Goal: Task Accomplishment & Management: Use online tool/utility

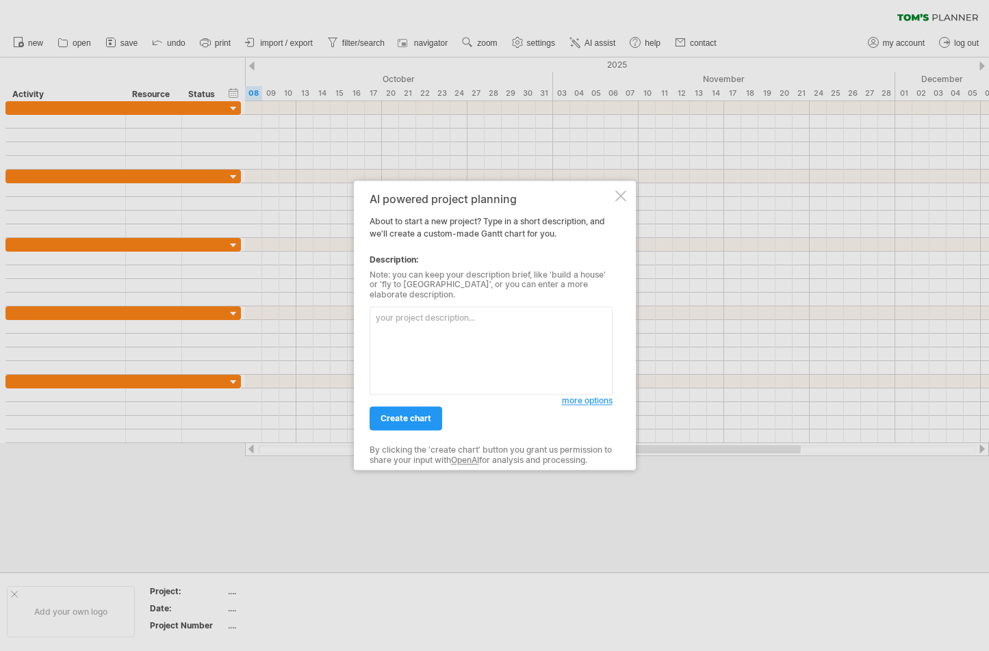
click at [430, 322] on textarea at bounding box center [490, 351] width 243 height 88
type textarea "C"
type textarea "e"
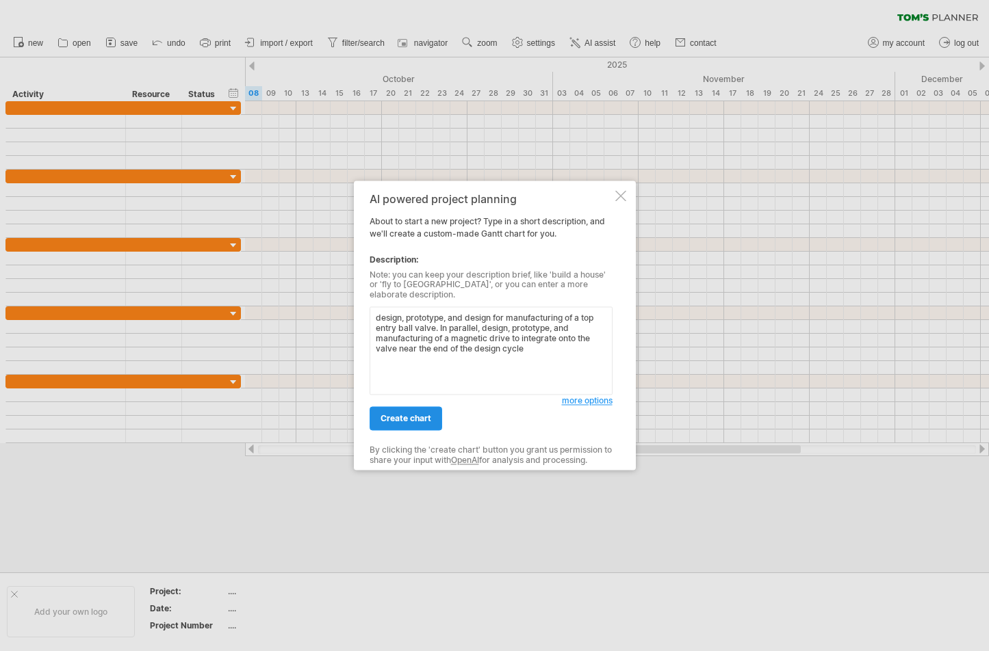
type textarea "design, prototype, and design for manufacturing of a top entry ball valve. In p…"
click at [398, 416] on span "create chart" at bounding box center [405, 419] width 51 height 10
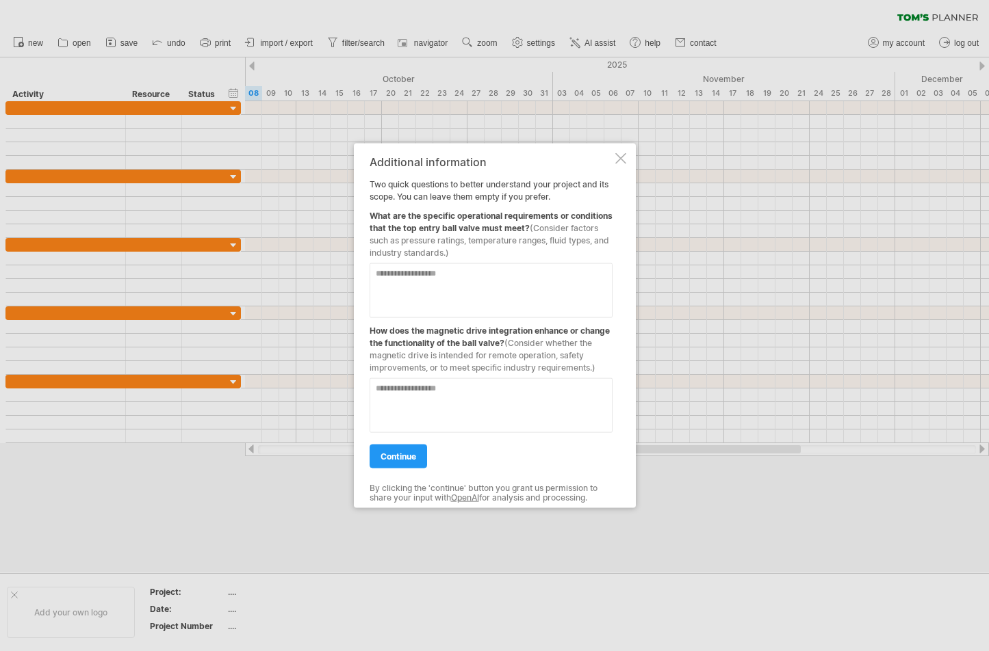
click at [439, 274] on textarea at bounding box center [490, 290] width 243 height 55
type textarea "*"
click at [385, 386] on textarea at bounding box center [490, 405] width 243 height 55
type textarea "**********"
click at [439, 275] on textarea at bounding box center [490, 290] width 243 height 55
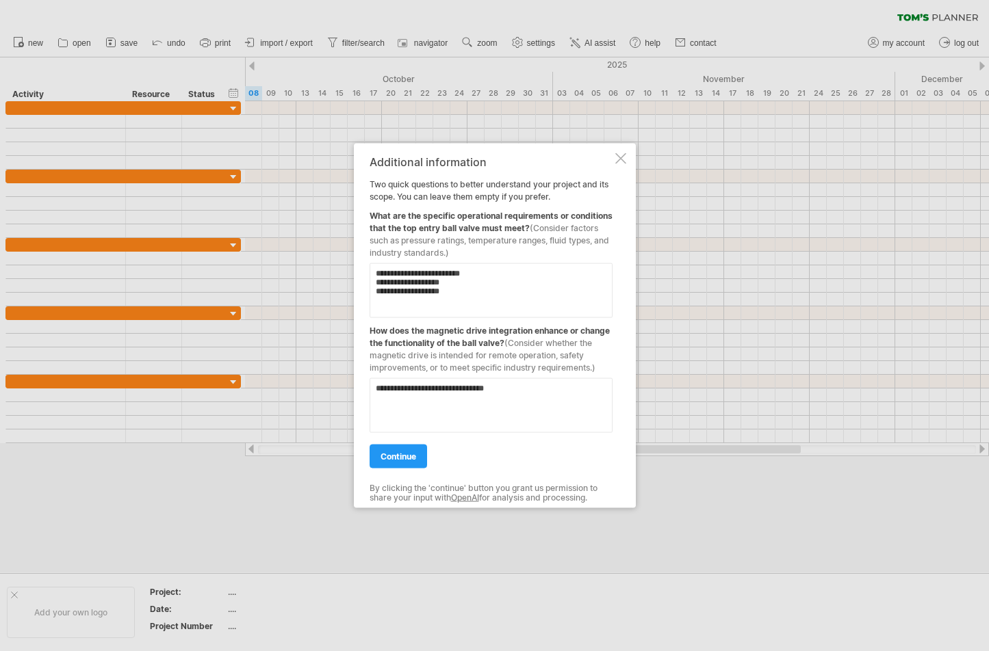
type textarea "**********"
click at [500, 388] on textarea "**********" at bounding box center [490, 405] width 243 height 55
type textarea "**********"
click at [394, 455] on span "continue" at bounding box center [398, 457] width 36 height 10
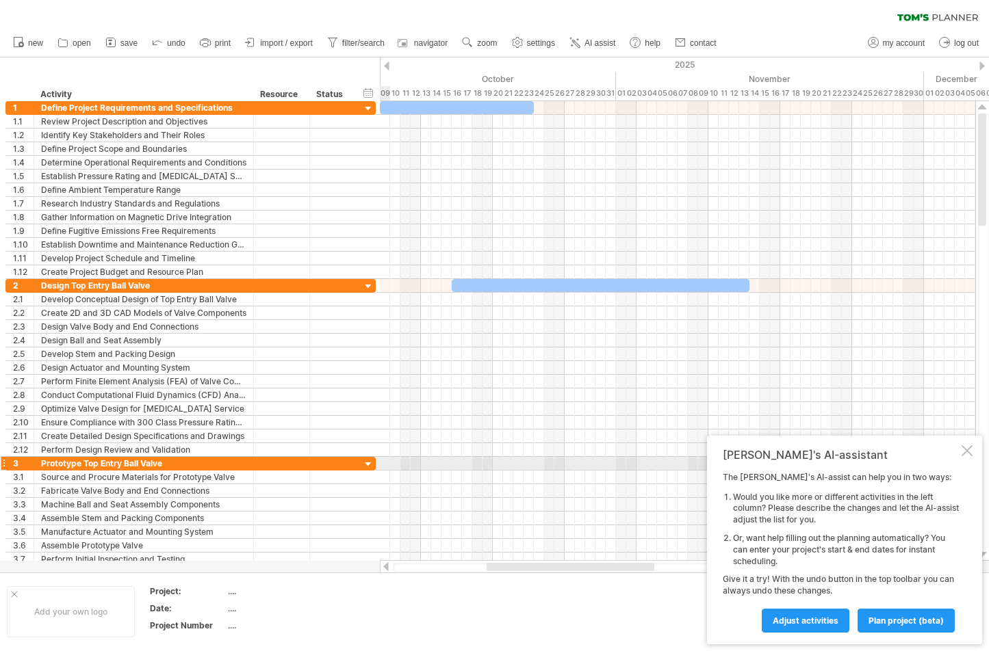
click at [372, 465] on div at bounding box center [368, 464] width 13 height 13
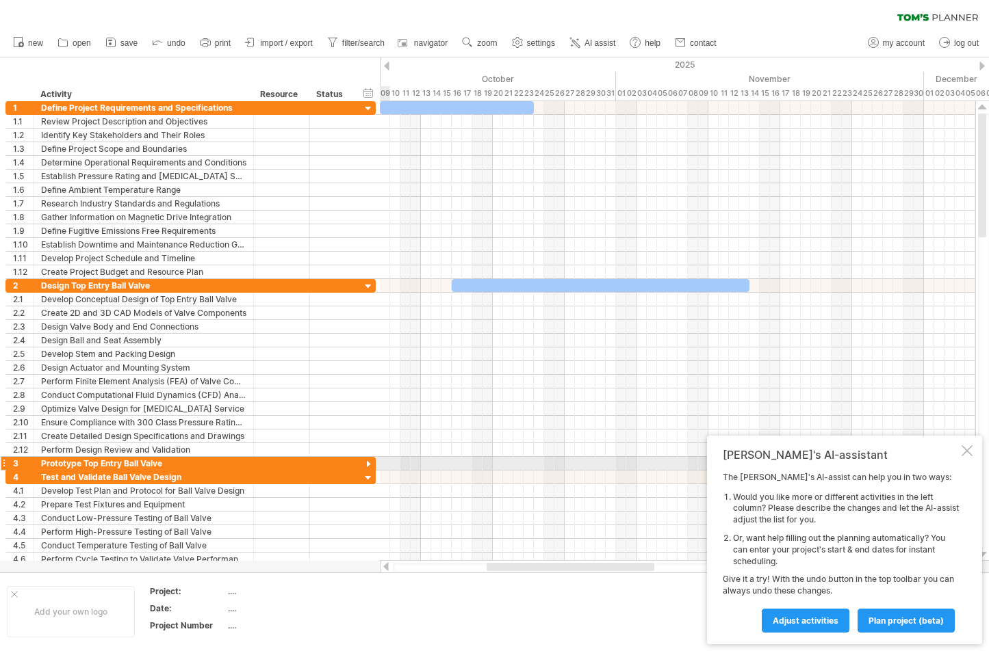
click at [372, 465] on div at bounding box center [368, 464] width 13 height 13
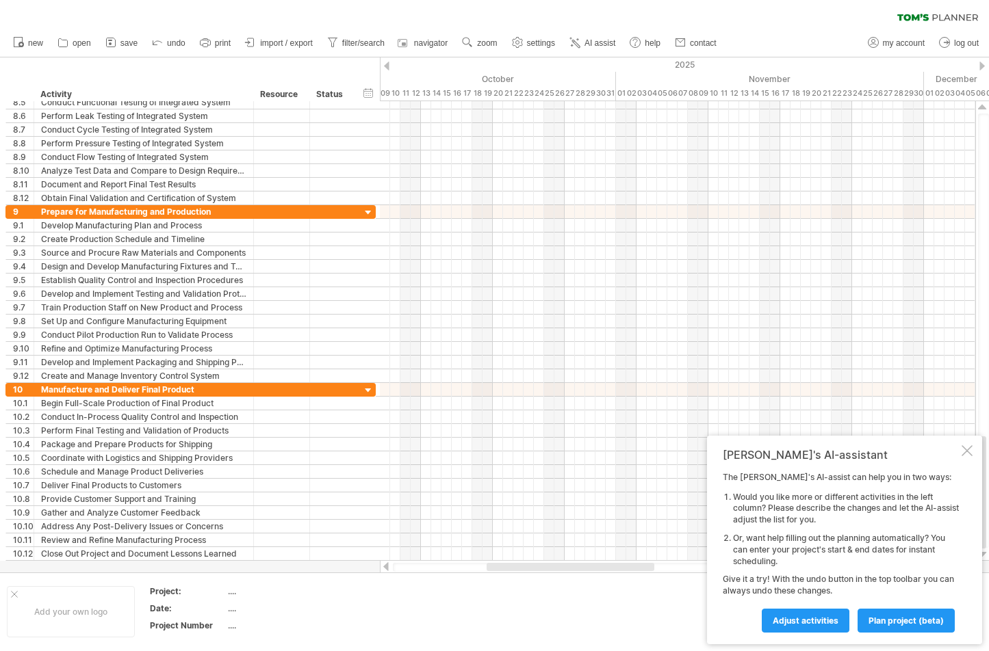
drag, startPoint x: 725, startPoint y: 577, endPoint x: 837, endPoint y: 587, distance: 112.7
click at [837, 587] on div "The [PERSON_NAME]'s AI-assist can help you in two ways: Would you like more or …" at bounding box center [841, 552] width 236 height 160
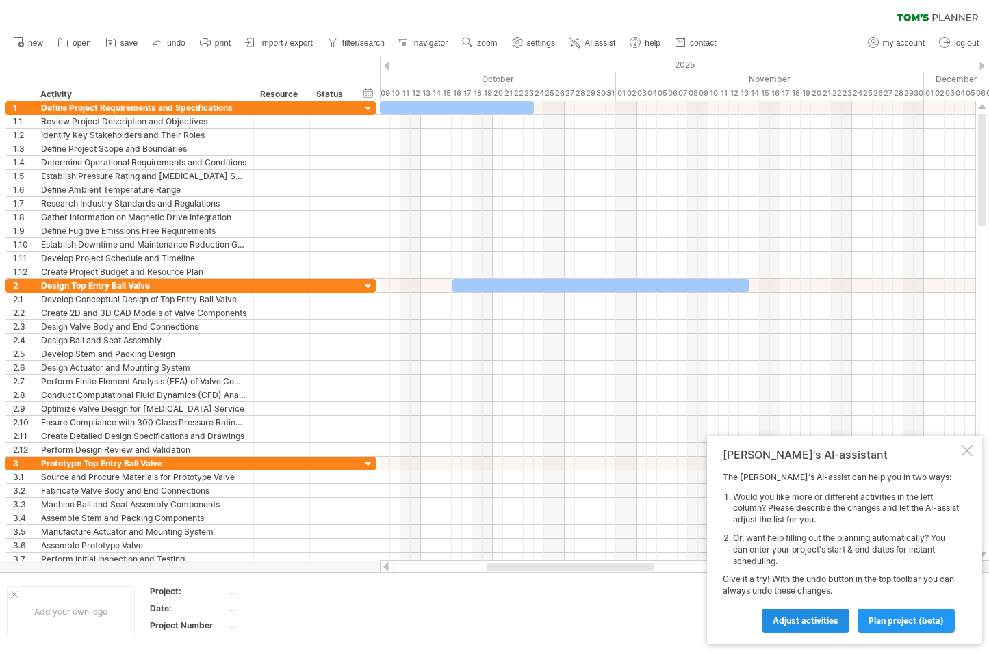
click at [795, 613] on link "Adjust activities" at bounding box center [806, 621] width 88 height 24
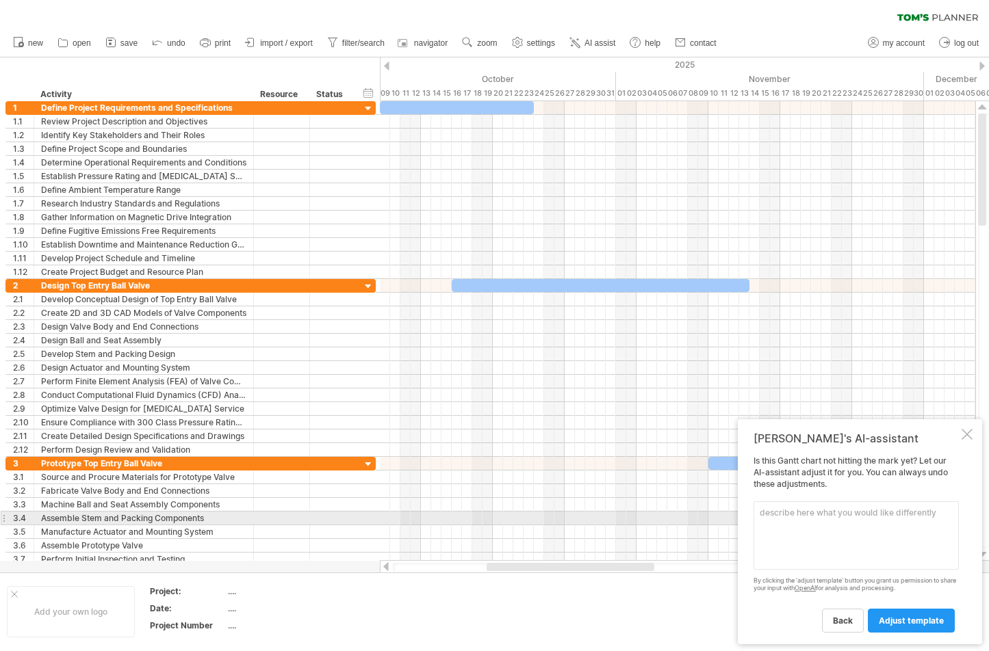
click at [809, 519] on textarea at bounding box center [855, 536] width 205 height 68
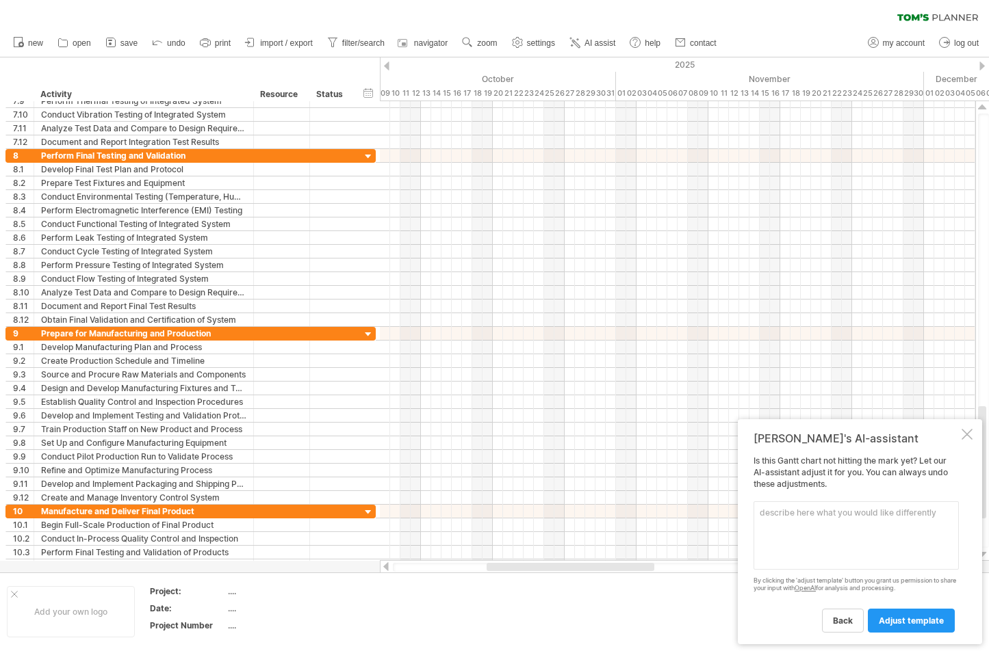
type textarea "d"
click at [799, 510] on textarea "start" at bounding box center [855, 536] width 205 height 68
drag, startPoint x: 812, startPoint y: 510, endPoint x: 868, endPoint y: 515, distance: 55.7
click at [868, 515] on textarea "start project [DATE]" at bounding box center [855, 536] width 205 height 68
type textarea "start project [DATE] finish project [DATE]"
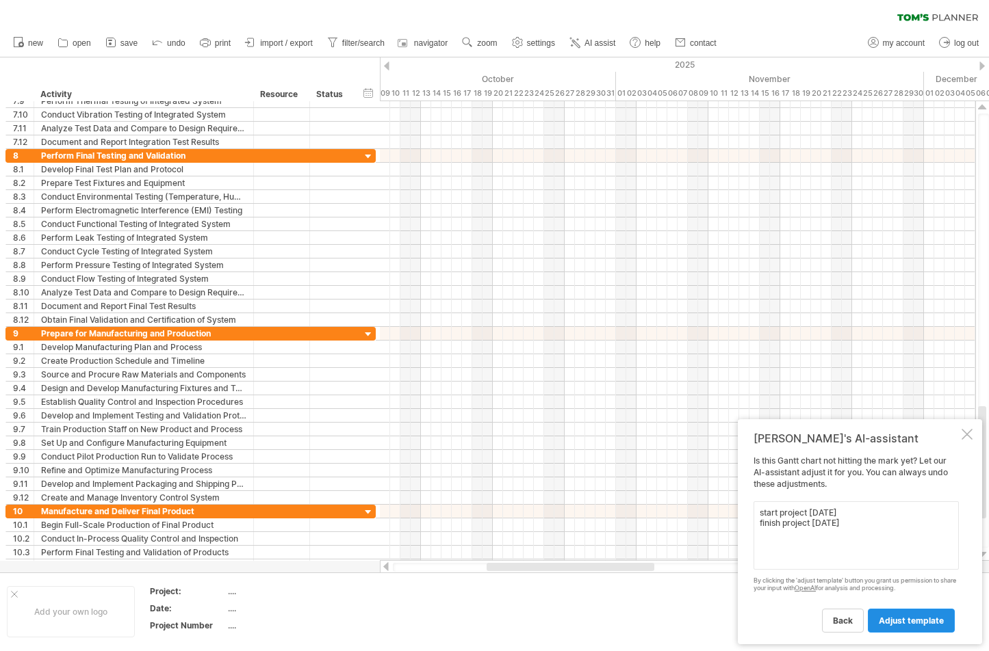
click at [897, 623] on span "adjust template" at bounding box center [911, 621] width 65 height 10
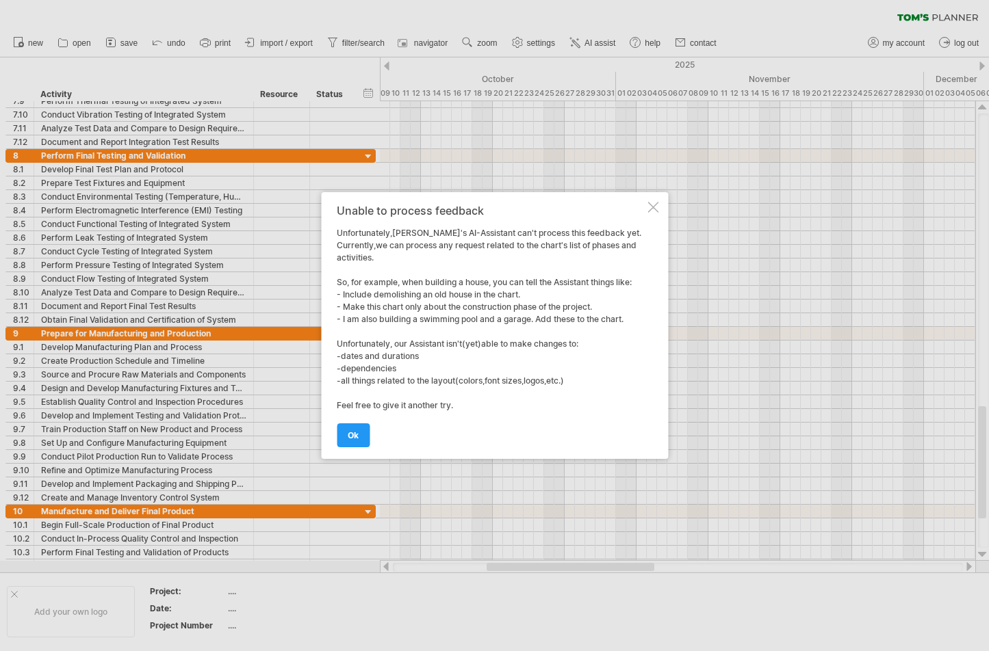
drag, startPoint x: 486, startPoint y: 309, endPoint x: 506, endPoint y: 335, distance: 32.7
click at [506, 335] on div "Unable to process feedback Unfortunately,[PERSON_NAME]'s AI-Assistant can't pro…" at bounding box center [491, 326] width 308 height 242
click at [352, 437] on span "ok" at bounding box center [353, 435] width 11 height 10
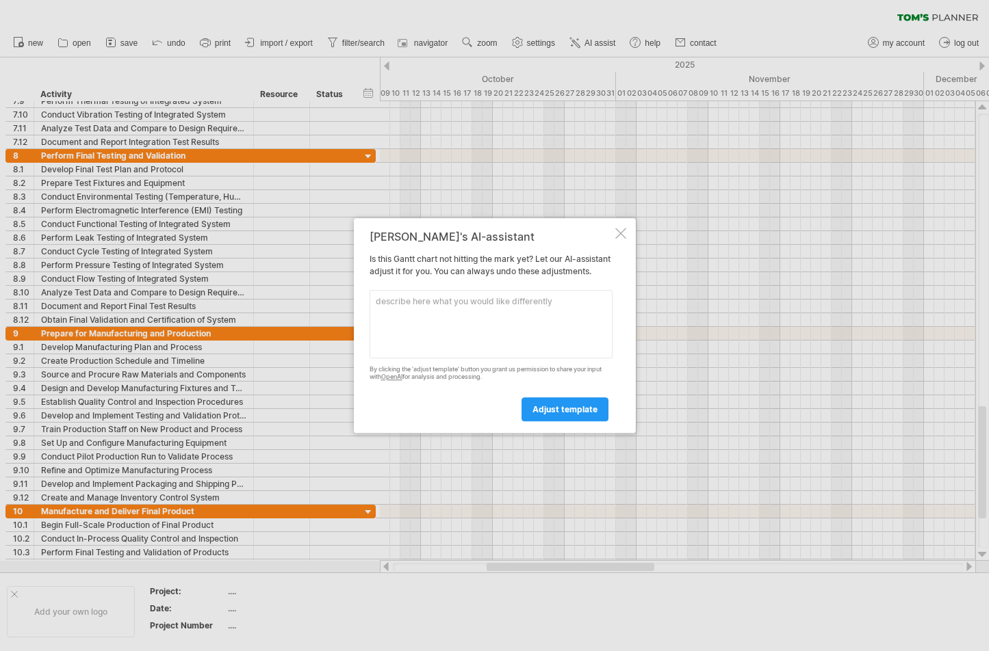
click at [439, 306] on textarea at bounding box center [490, 324] width 243 height 68
type textarea "reduce the sub activities by half"
click at [563, 415] on span "adjust template" at bounding box center [564, 409] width 65 height 10
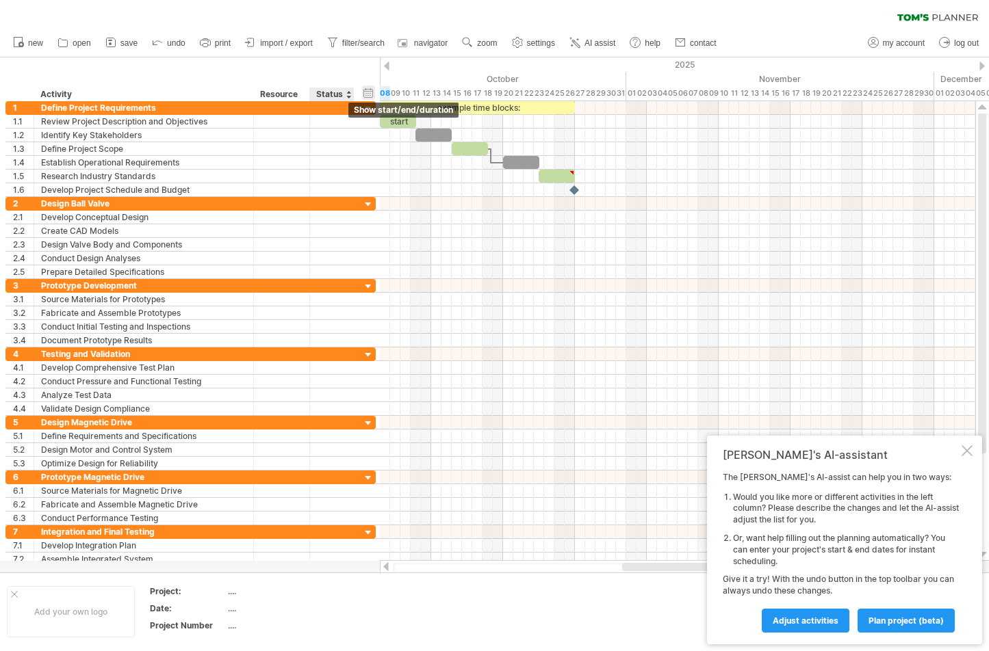
click at [369, 91] on div "hide start/end/duration show start/end/duration" at bounding box center [368, 93] width 13 height 14
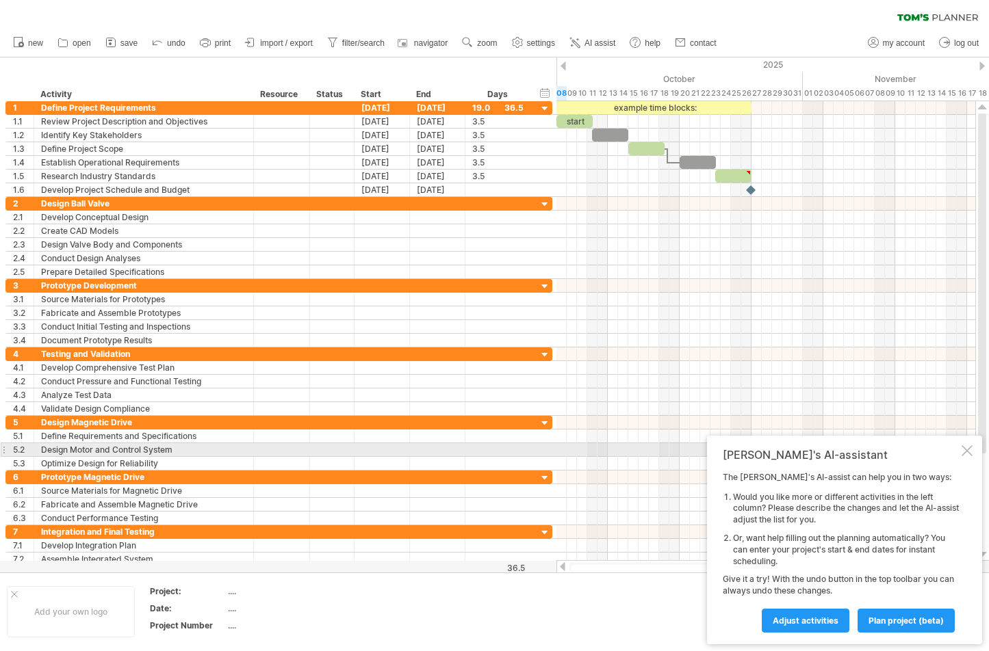
click at [966, 447] on div at bounding box center [966, 450] width 11 height 11
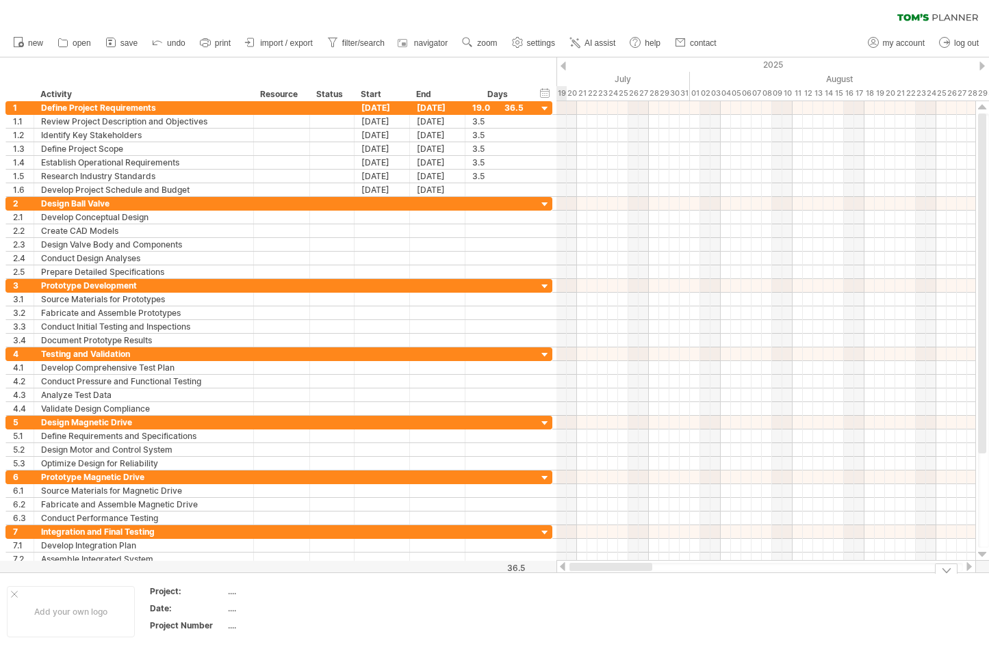
drag, startPoint x: 754, startPoint y: 564, endPoint x: 572, endPoint y: 584, distance: 183.1
click at [572, 584] on div "Trying to reach [DOMAIN_NAME] Connected again... 0% clear filter new 1" at bounding box center [494, 325] width 989 height 651
drag, startPoint x: 657, startPoint y: 566, endPoint x: 562, endPoint y: 573, distance: 95.4
click at [562, 573] on div "Trying to reach [DOMAIN_NAME] Connected again... 0% clear filter new 1" at bounding box center [494, 325] width 989 height 651
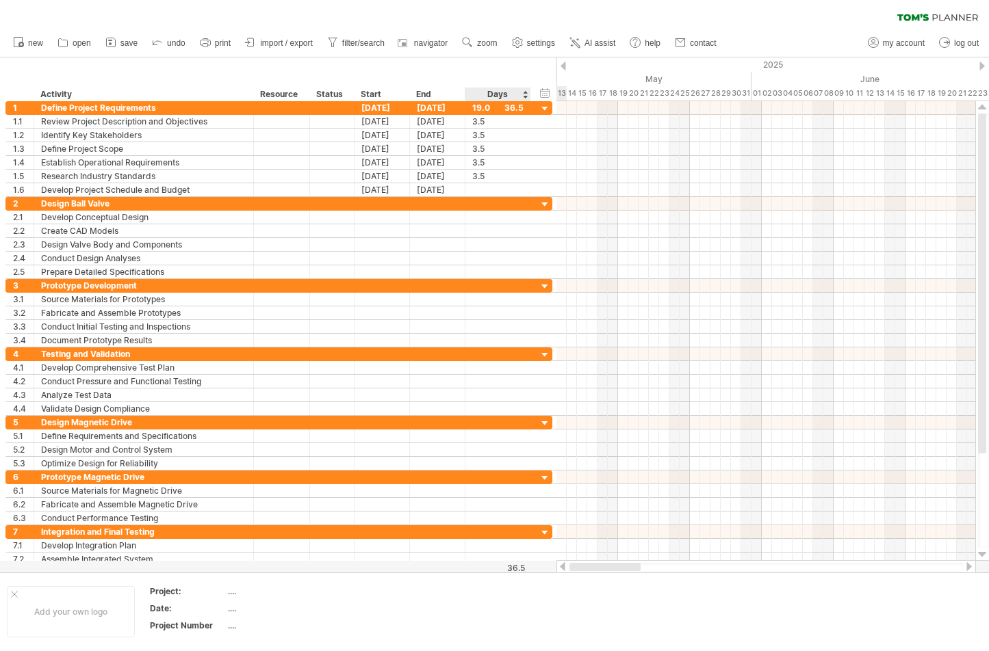
drag, startPoint x: 671, startPoint y: 566, endPoint x: 530, endPoint y: 567, distance: 140.3
click at [530, 567] on div "Trying to reach [DOMAIN_NAME] Connected again... 0% clear filter new 1" at bounding box center [494, 325] width 989 height 651
click at [380, 199] on div at bounding box center [381, 203] width 55 height 13
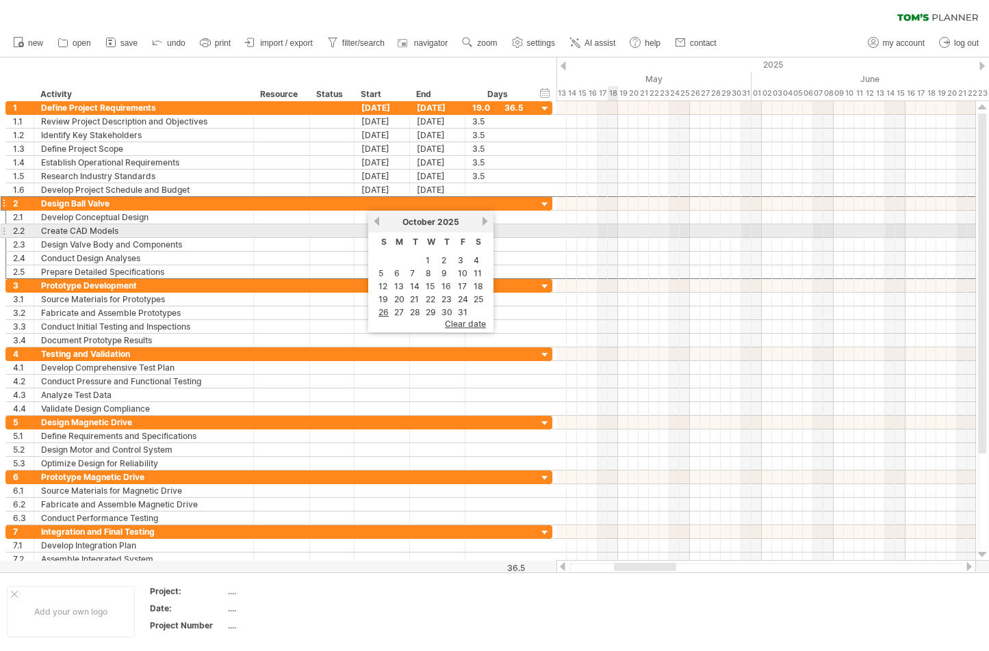
click at [613, 232] on div at bounding box center [765, 231] width 419 height 14
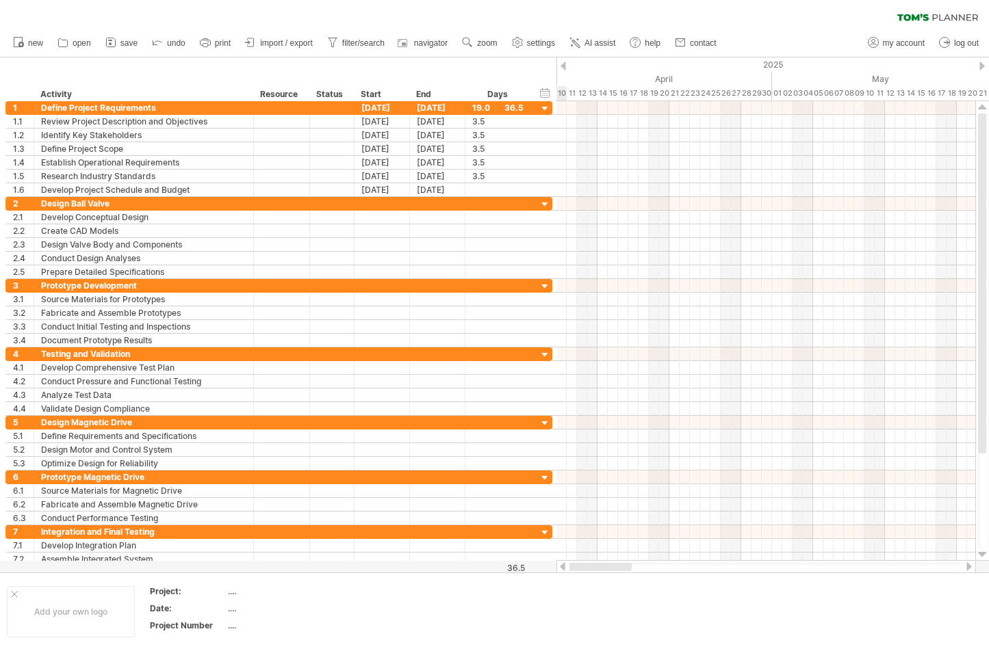
drag, startPoint x: 641, startPoint y: 566, endPoint x: 571, endPoint y: 571, distance: 70.0
click at [571, 571] on div at bounding box center [600, 567] width 62 height 8
click at [166, 44] on link "undo" at bounding box center [168, 43] width 41 height 18
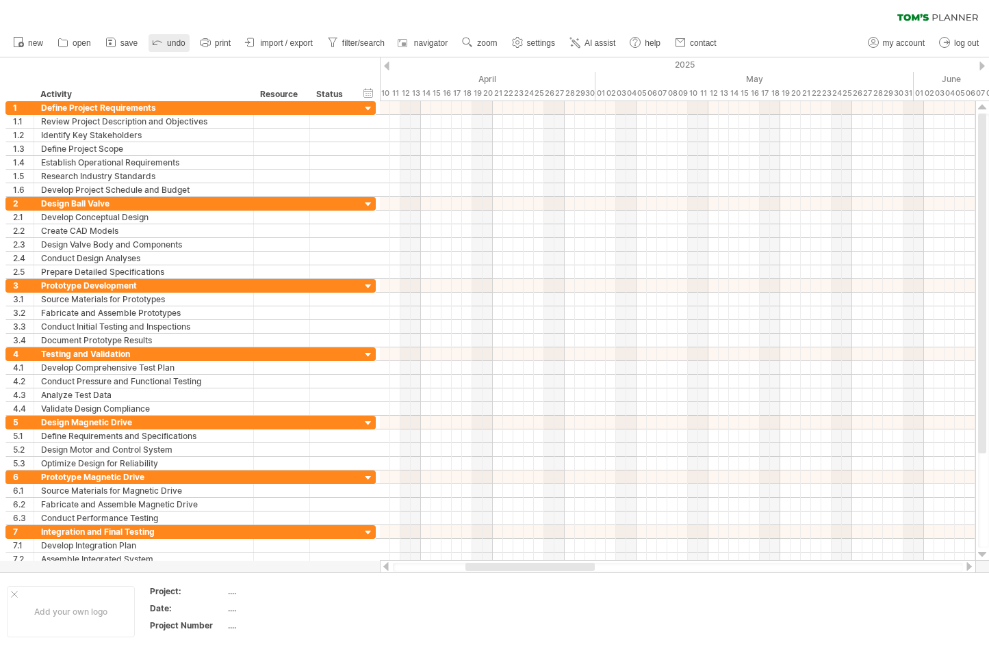
click at [175, 41] on span "undo" at bounding box center [176, 43] width 18 height 10
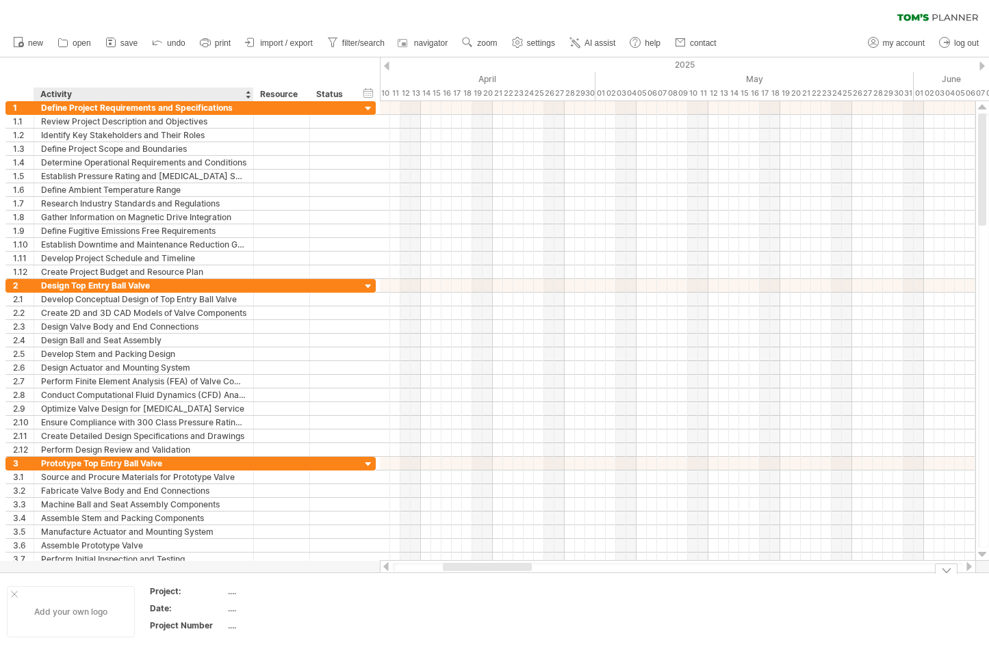
click at [70, 610] on div "Add your own logo" at bounding box center [71, 611] width 128 height 51
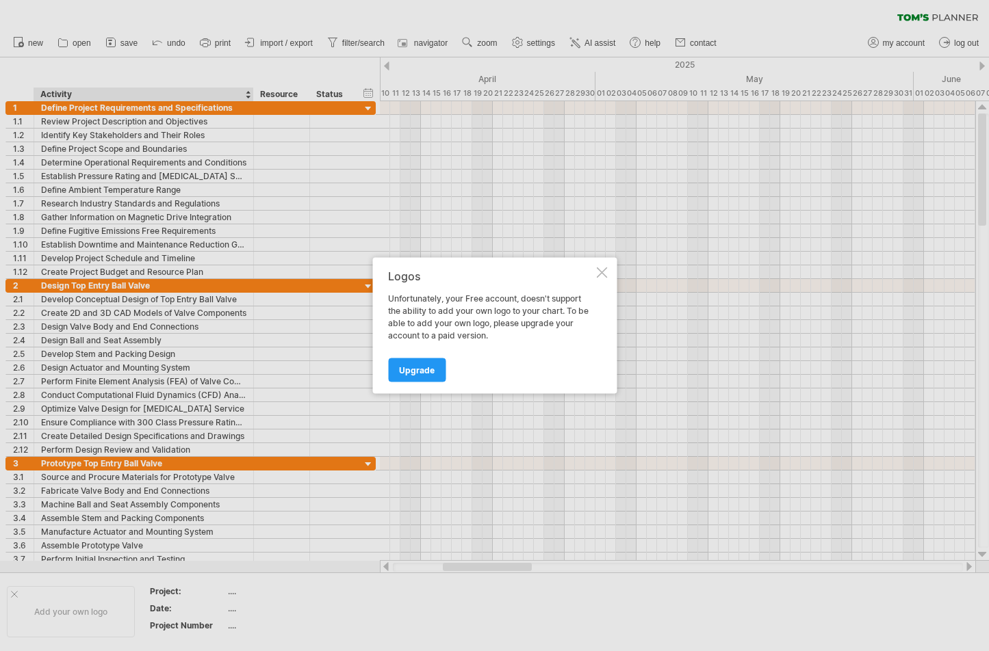
click at [601, 268] on div at bounding box center [601, 273] width 11 height 11
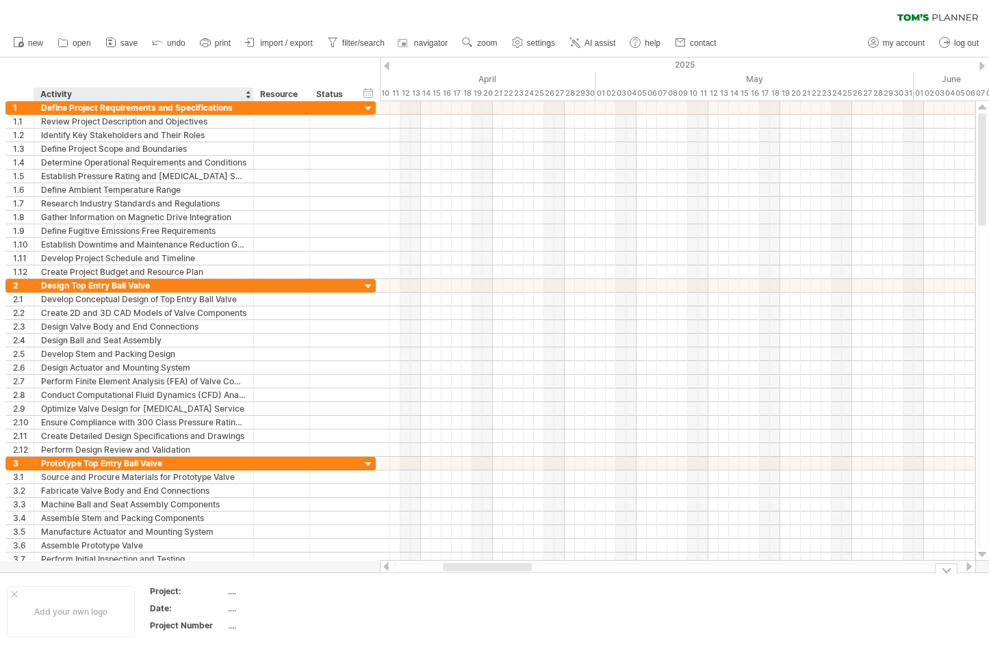
click at [231, 592] on div "...." at bounding box center [285, 592] width 115 height 12
type input "**********"
click at [231, 606] on div "...." at bounding box center [285, 609] width 115 height 12
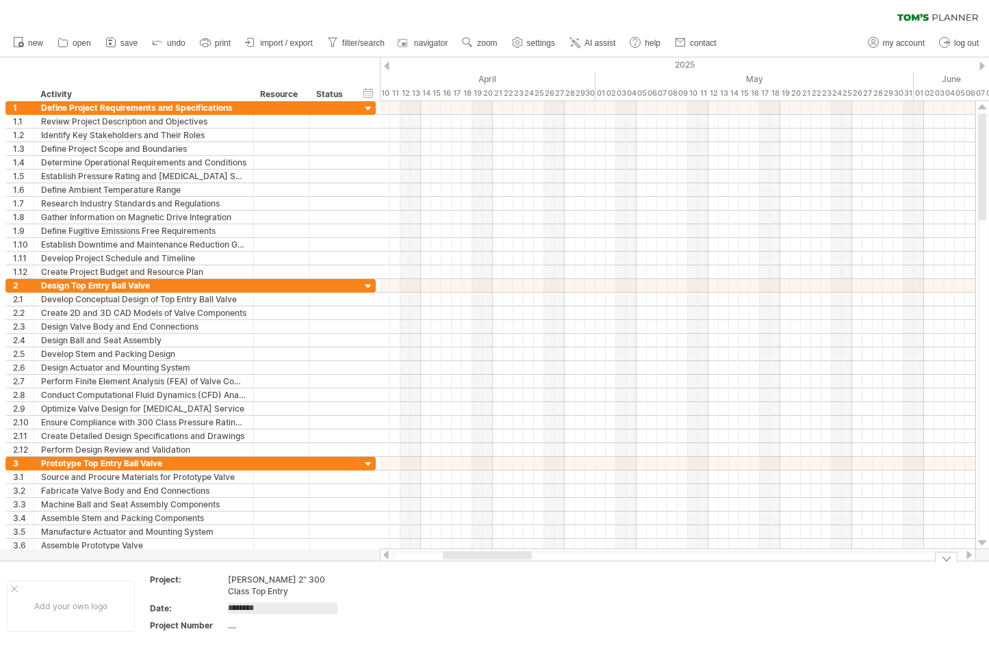
type input "*********"
click at [255, 588] on div "[PERSON_NAME] 2" 300 Class Top Entry" at bounding box center [285, 585] width 115 height 23
click at [250, 580] on div "[PERSON_NAME] 2" 300 Class Top Entry" at bounding box center [285, 585] width 115 height 23
click at [242, 577] on input "**********" at bounding box center [282, 580] width 109 height 12
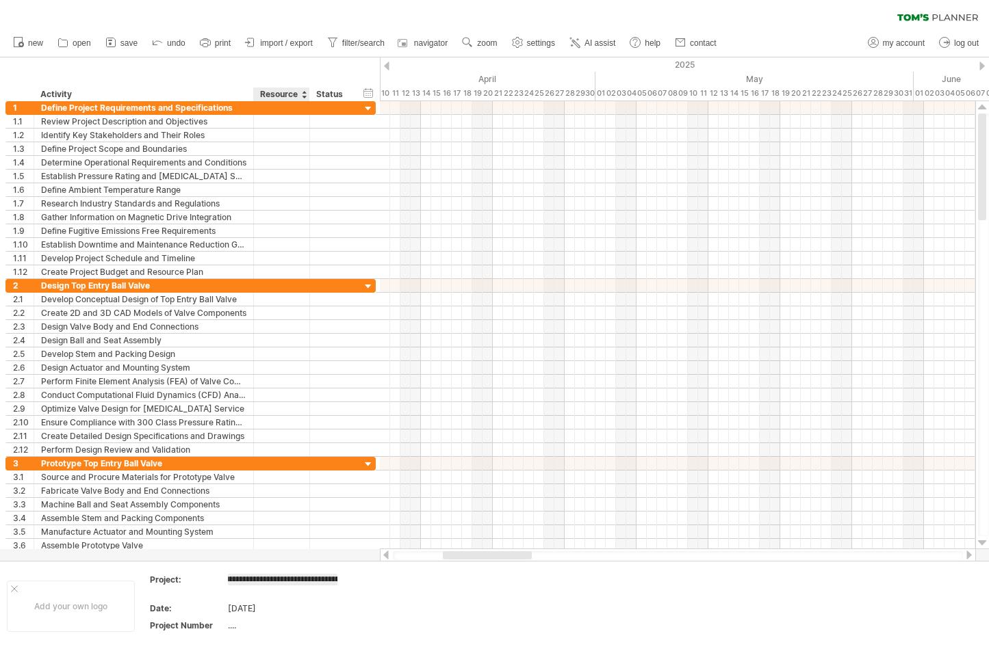
type input "**********"
click at [549, 606] on td at bounding box center [514, 606] width 108 height 64
click at [268, 594] on div "[PERSON_NAME]-MagDrive 2" 300 Class Top Entry" at bounding box center [285, 585] width 115 height 23
type input "**********"
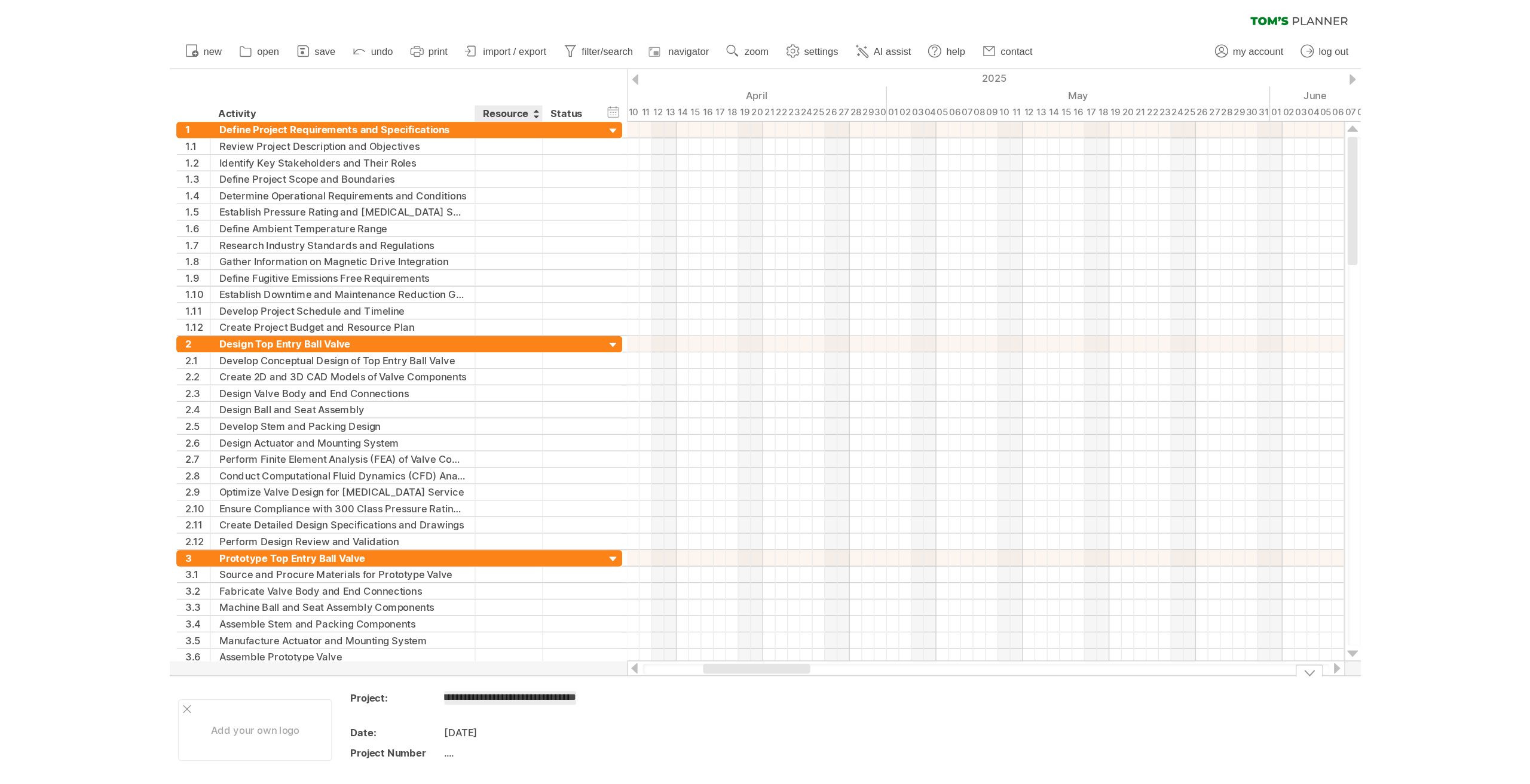
scroll to position [0, 79]
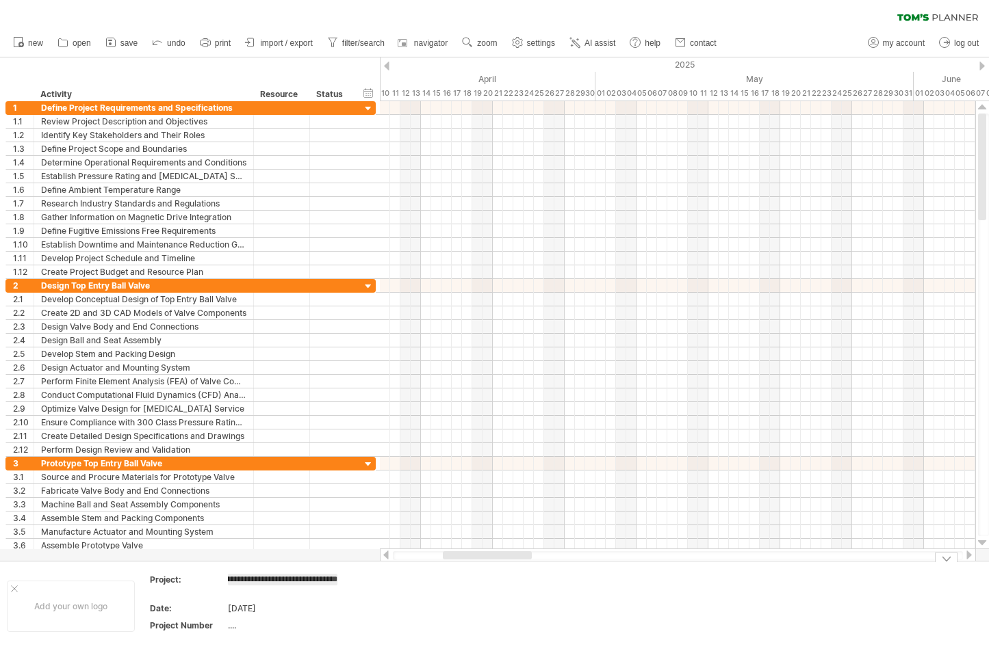
click at [395, 608] on td at bounding box center [406, 606] width 108 height 64
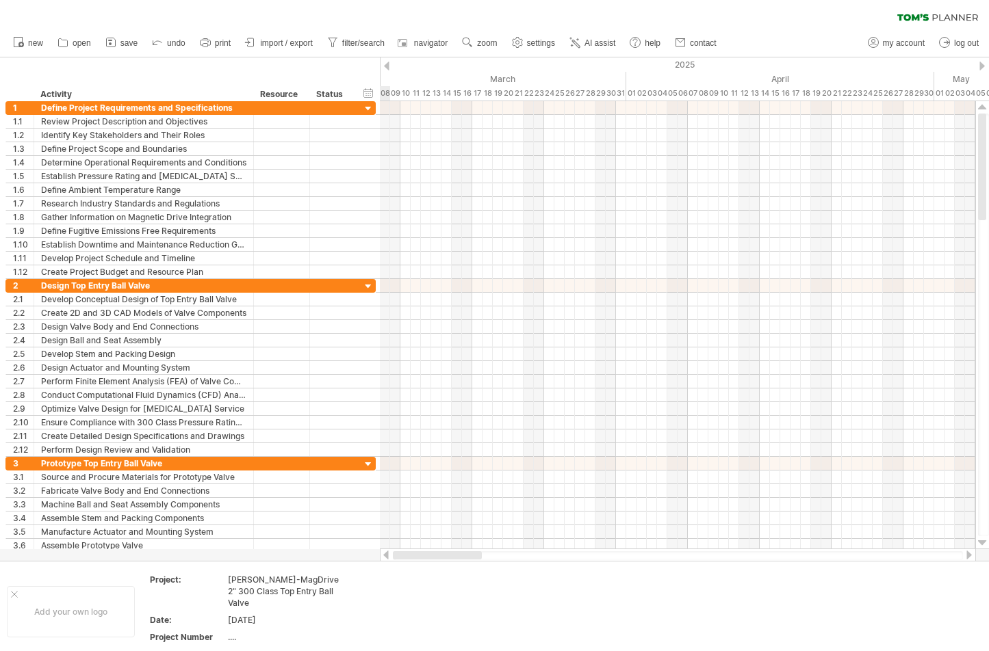
drag, startPoint x: 469, startPoint y: 556, endPoint x: 418, endPoint y: 558, distance: 50.7
click at [418, 558] on div at bounding box center [437, 555] width 89 height 8
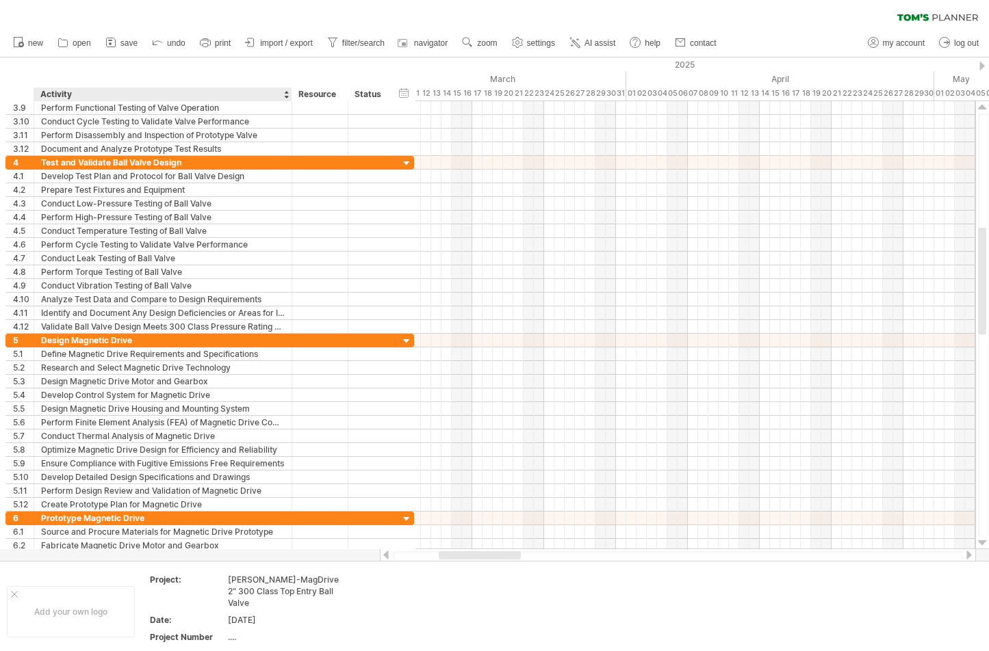
drag, startPoint x: 252, startPoint y: 94, endPoint x: 290, endPoint y: 96, distance: 38.4
click at [290, 96] on div at bounding box center [291, 95] width 5 height 14
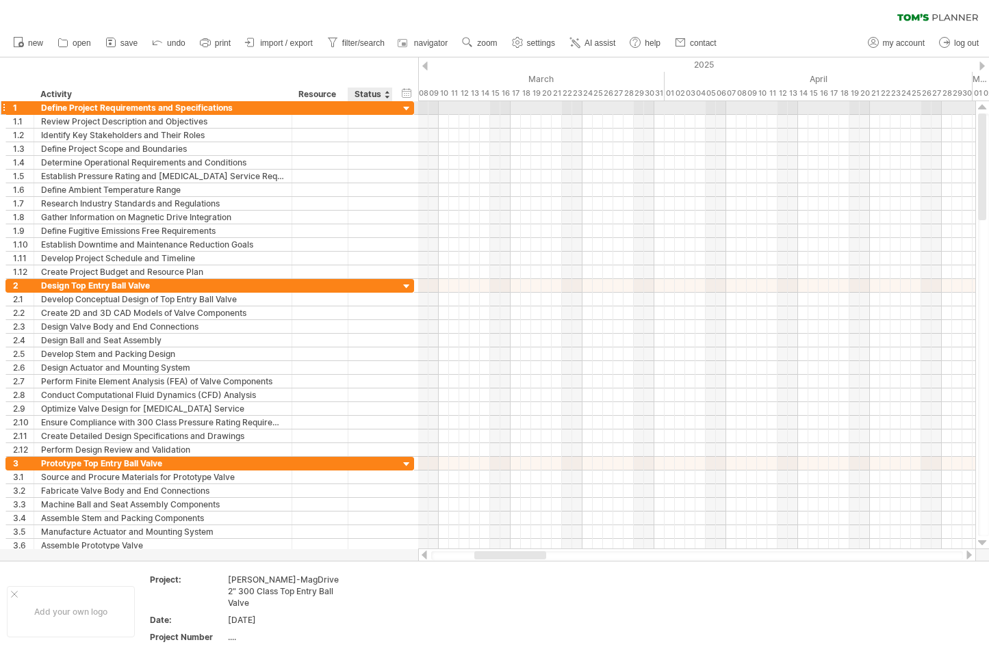
click at [406, 112] on div at bounding box center [406, 109] width 13 height 13
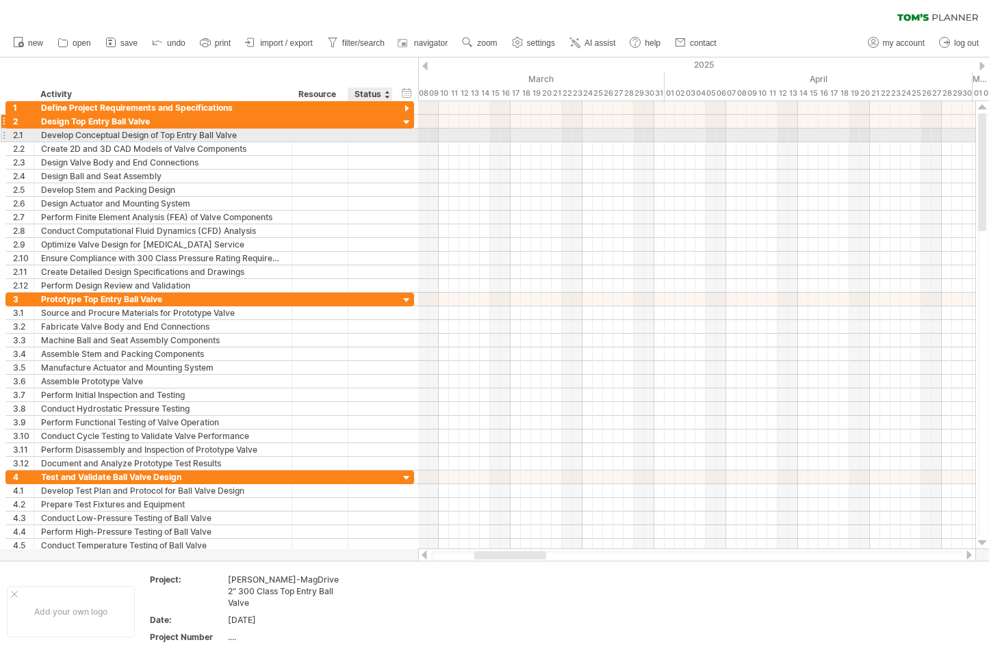
click at [406, 122] on div at bounding box center [406, 122] width 13 height 13
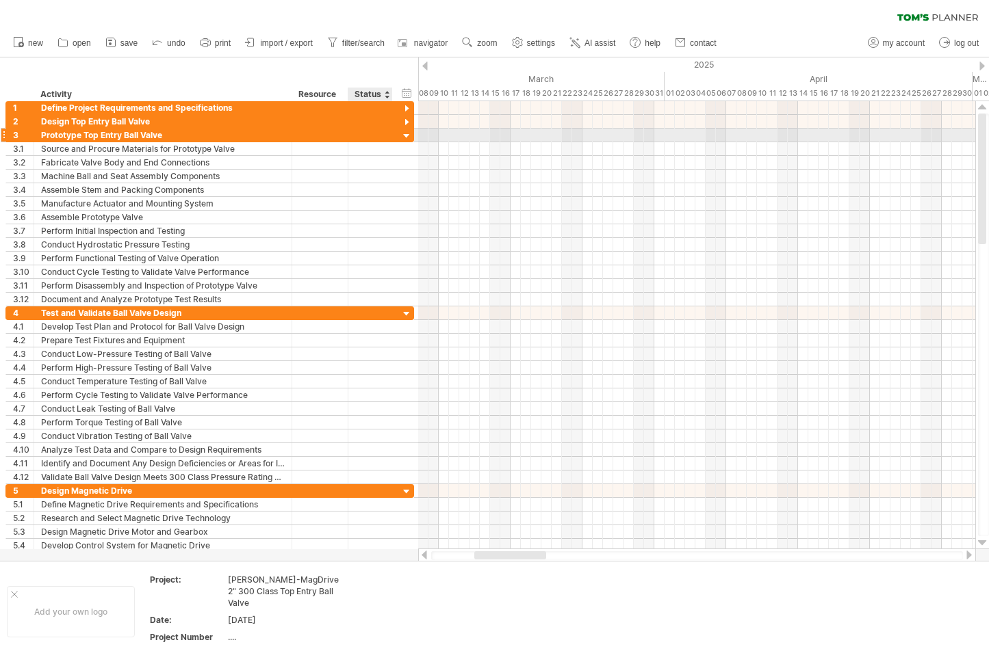
click at [402, 138] on div at bounding box center [406, 136] width 13 height 13
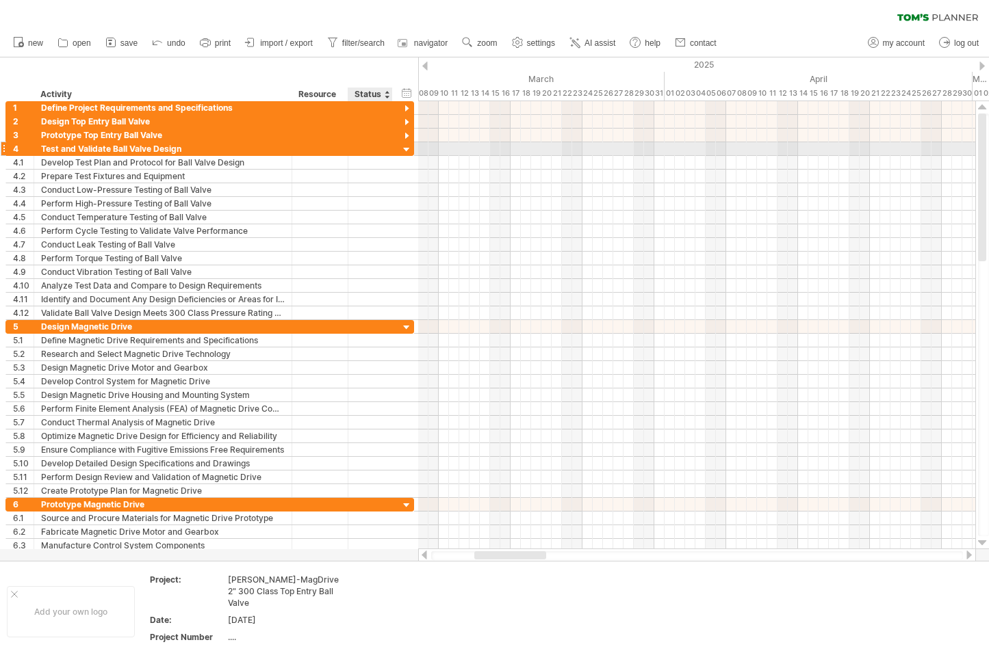
click at [402, 146] on div at bounding box center [406, 150] width 13 height 13
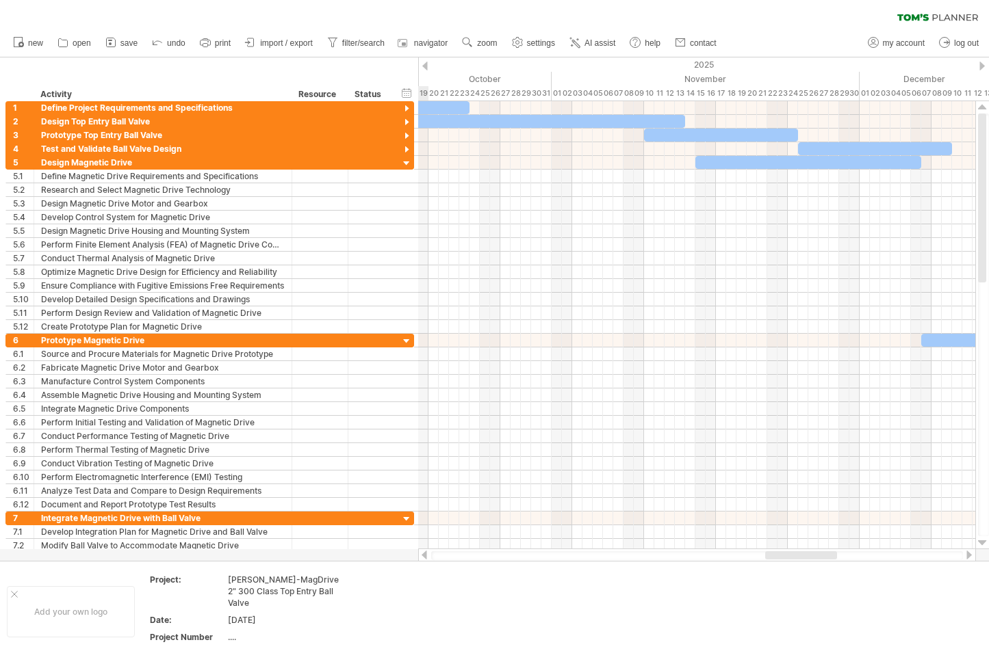
drag, startPoint x: 532, startPoint y: 553, endPoint x: 823, endPoint y: 552, distance: 290.8
click at [823, 552] on div at bounding box center [801, 555] width 72 height 8
click at [409, 163] on div at bounding box center [406, 163] width 13 height 13
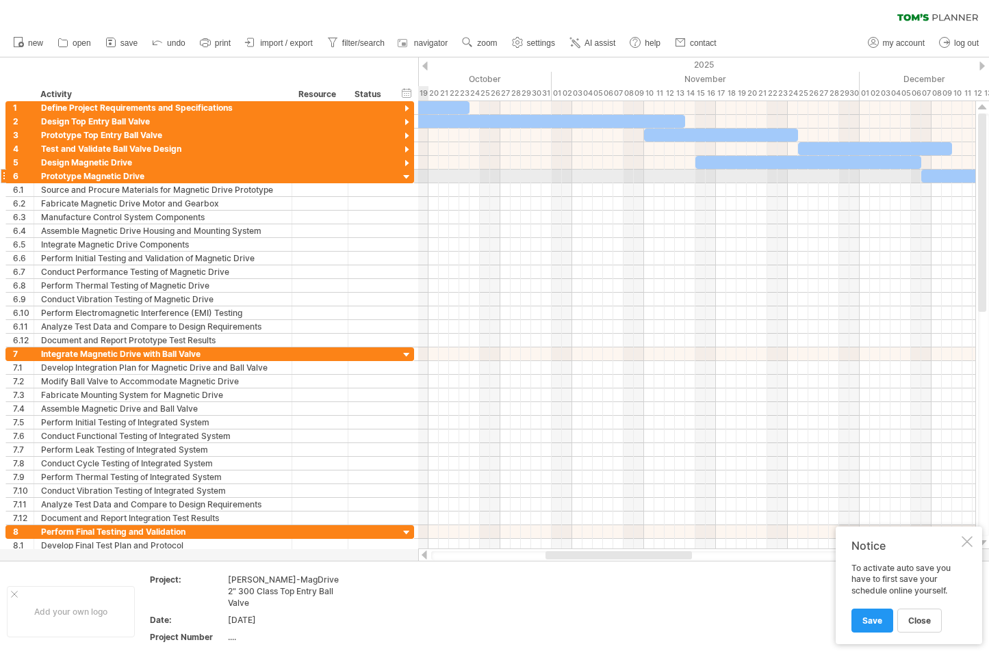
click at [405, 174] on div at bounding box center [406, 177] width 13 height 13
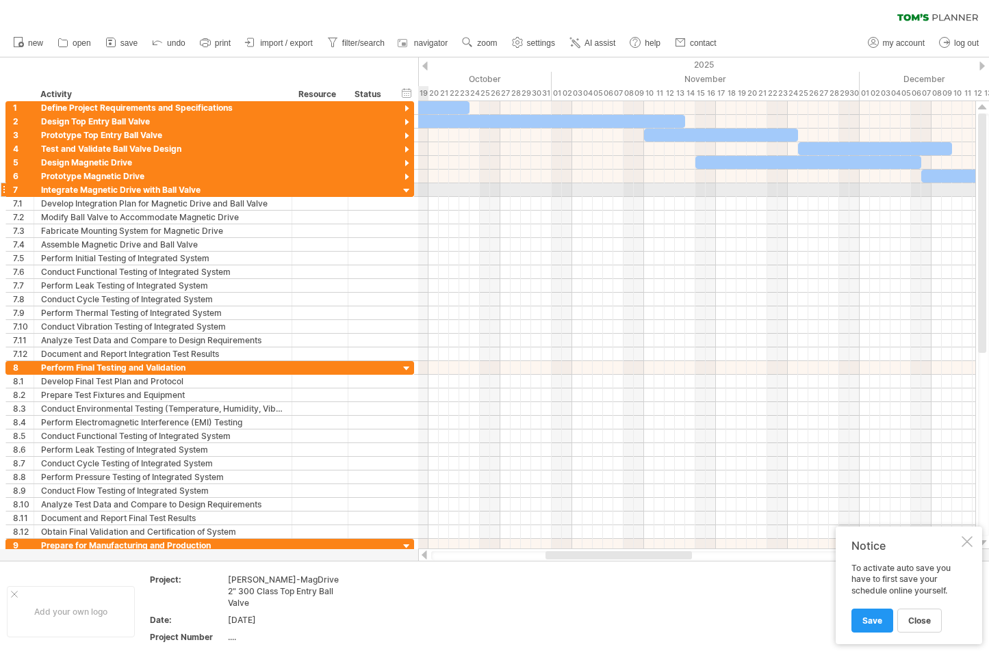
click at [405, 190] on div at bounding box center [406, 191] width 13 height 13
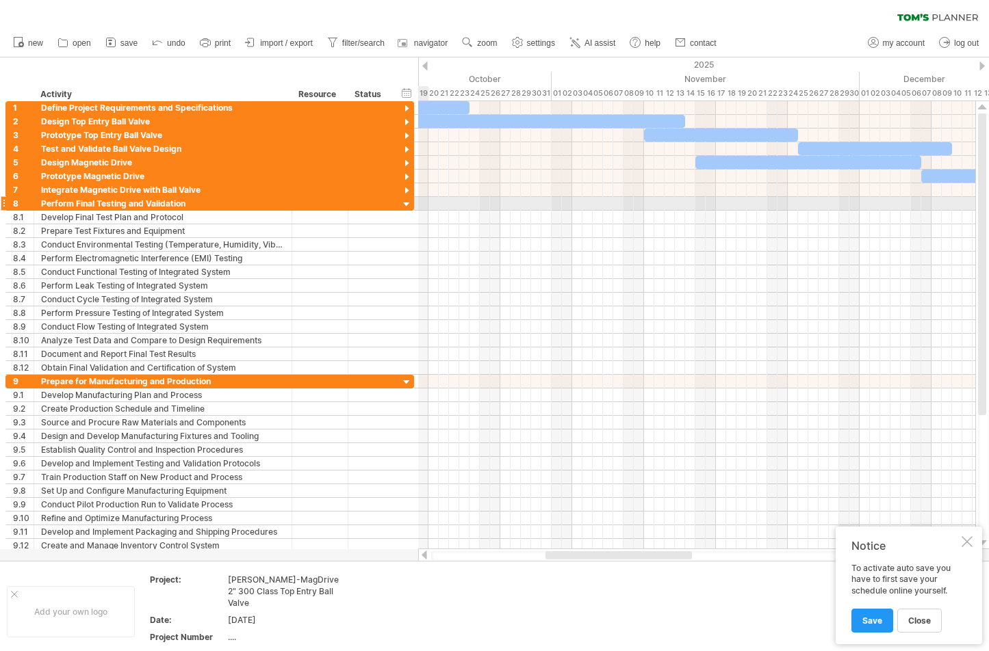
click at [405, 198] on div at bounding box center [406, 204] width 13 height 13
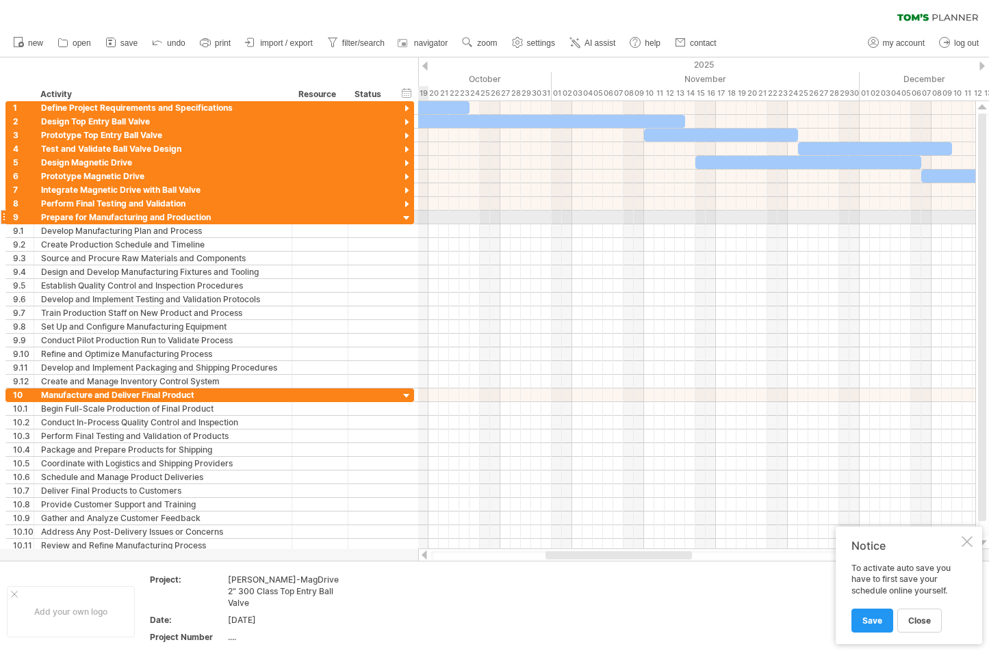
click at [404, 220] on div at bounding box center [406, 218] width 13 height 13
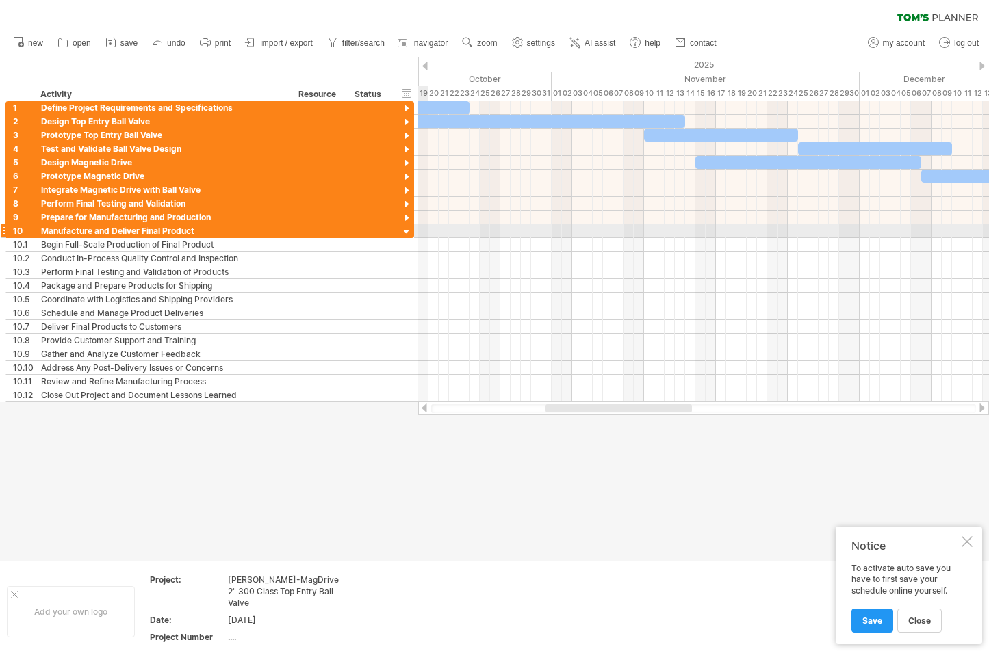
click at [404, 229] on div at bounding box center [406, 232] width 13 height 13
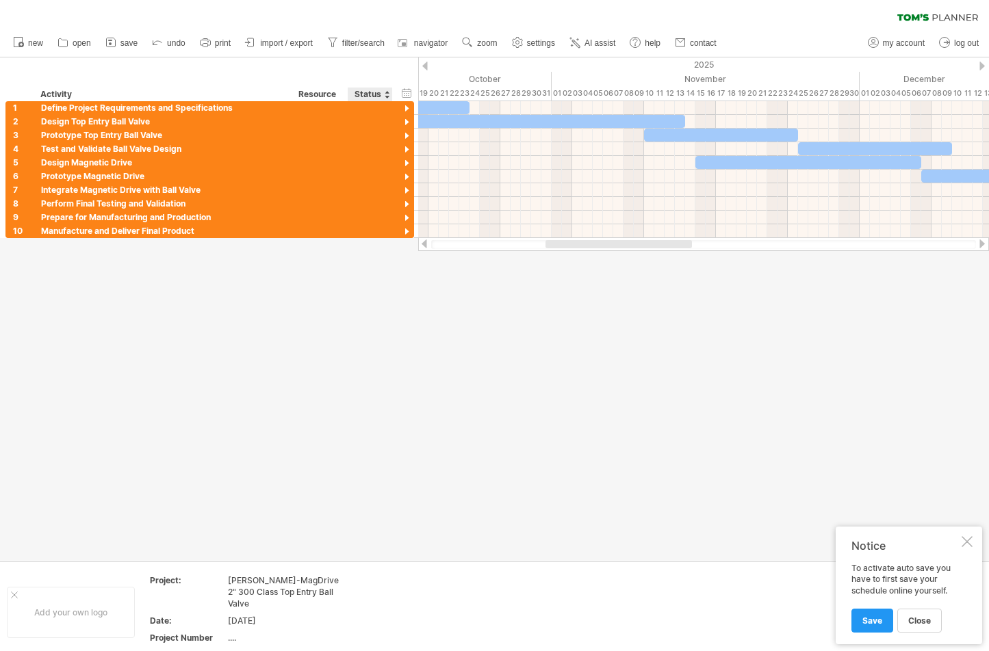
click at [368, 374] on div at bounding box center [494, 309] width 989 height 504
click at [874, 621] on span "Save" at bounding box center [872, 621] width 20 height 10
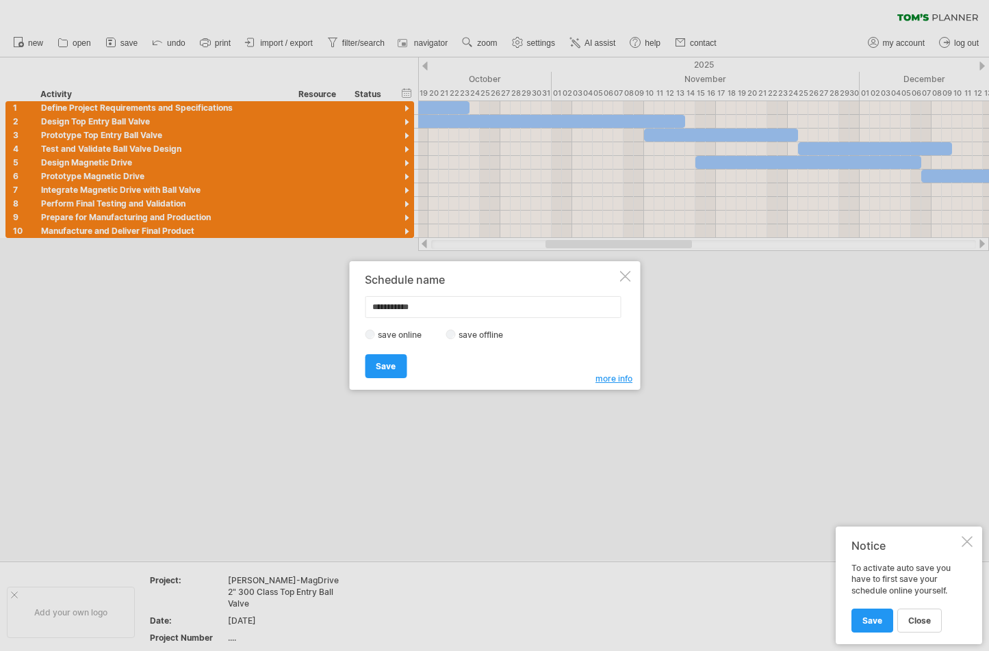
drag, startPoint x: 435, startPoint y: 305, endPoint x: 232, endPoint y: 313, distance: 203.4
click at [232, 313] on div "Trying to reach [DOMAIN_NAME] Connected again... 0% clear filter new 1" at bounding box center [494, 325] width 989 height 651
type input "**********"
click at [385, 363] on span "Save" at bounding box center [386, 366] width 20 height 10
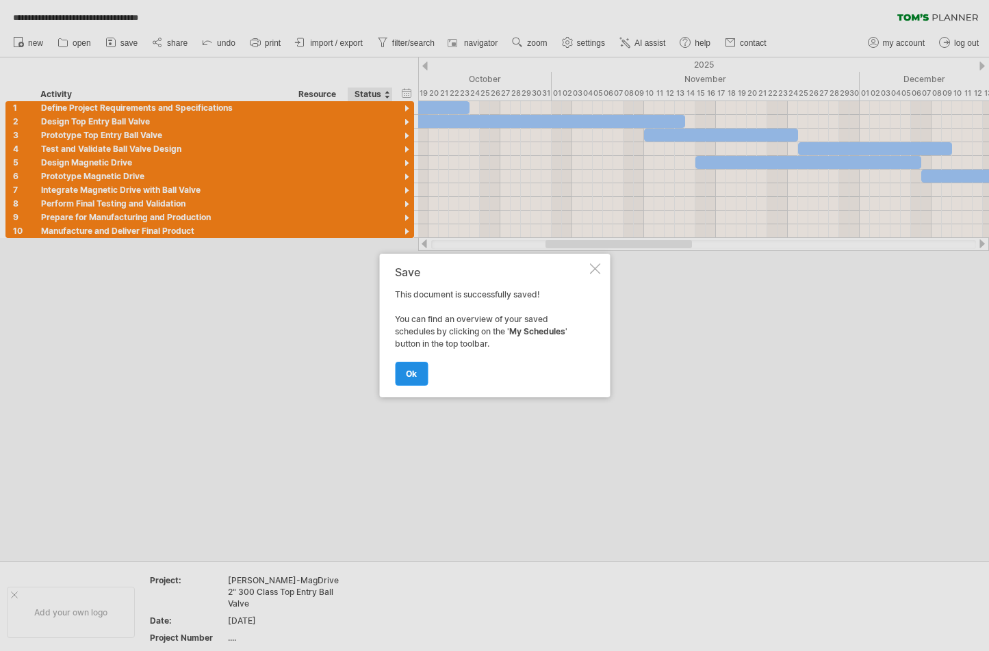
click at [410, 377] on span "ok" at bounding box center [411, 374] width 11 height 10
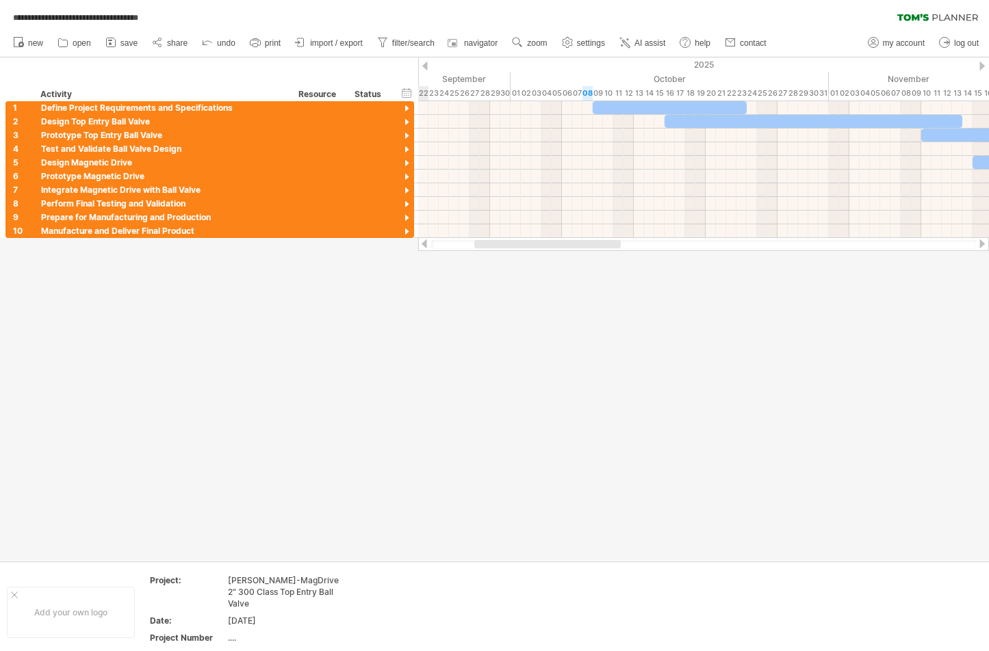
drag, startPoint x: 638, startPoint y: 240, endPoint x: 567, endPoint y: 261, distance: 74.3
click at [567, 261] on div "**********" at bounding box center [494, 325] width 989 height 651
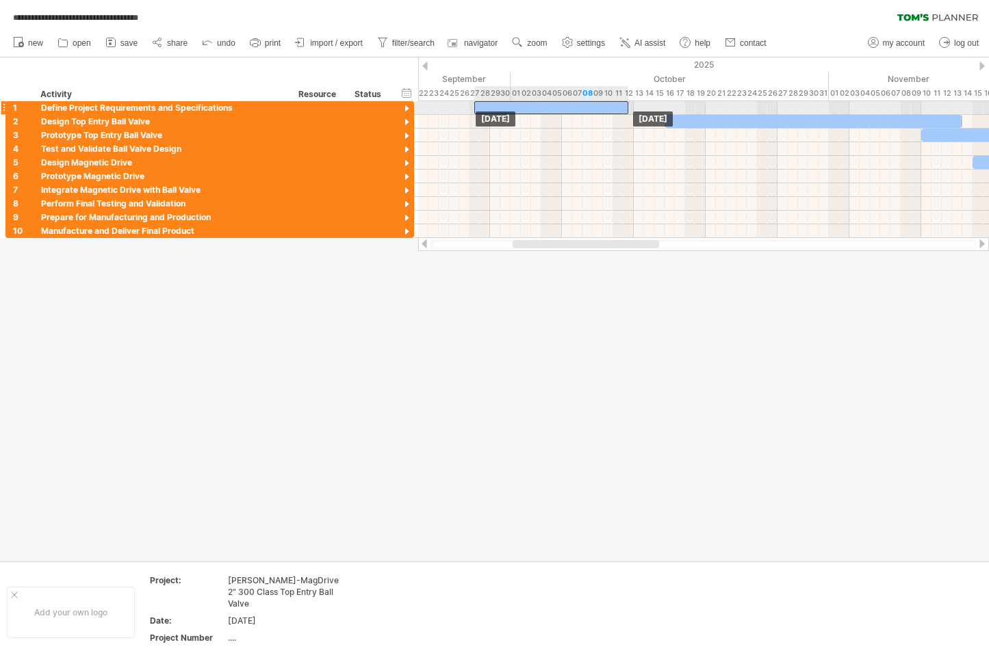
drag, startPoint x: 629, startPoint y: 111, endPoint x: 510, endPoint y: 114, distance: 119.1
click at [510, 114] on div "[DATE] [DATE]" at bounding box center [703, 169] width 571 height 137
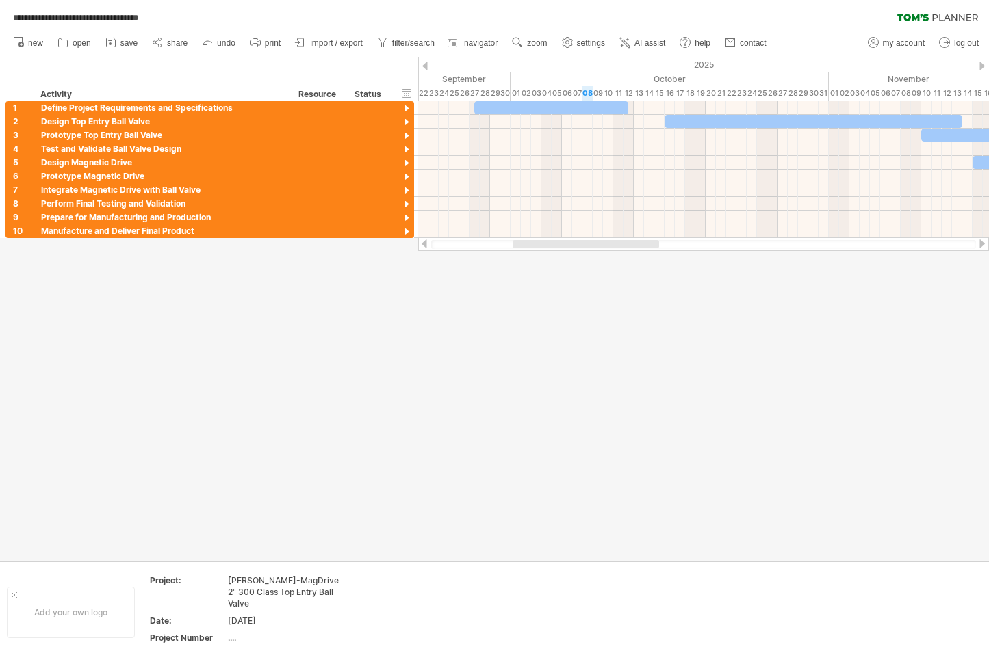
drag, startPoint x: 575, startPoint y: 239, endPoint x: 654, endPoint y: 244, distance: 78.8
click at [655, 244] on div at bounding box center [703, 244] width 571 height 14
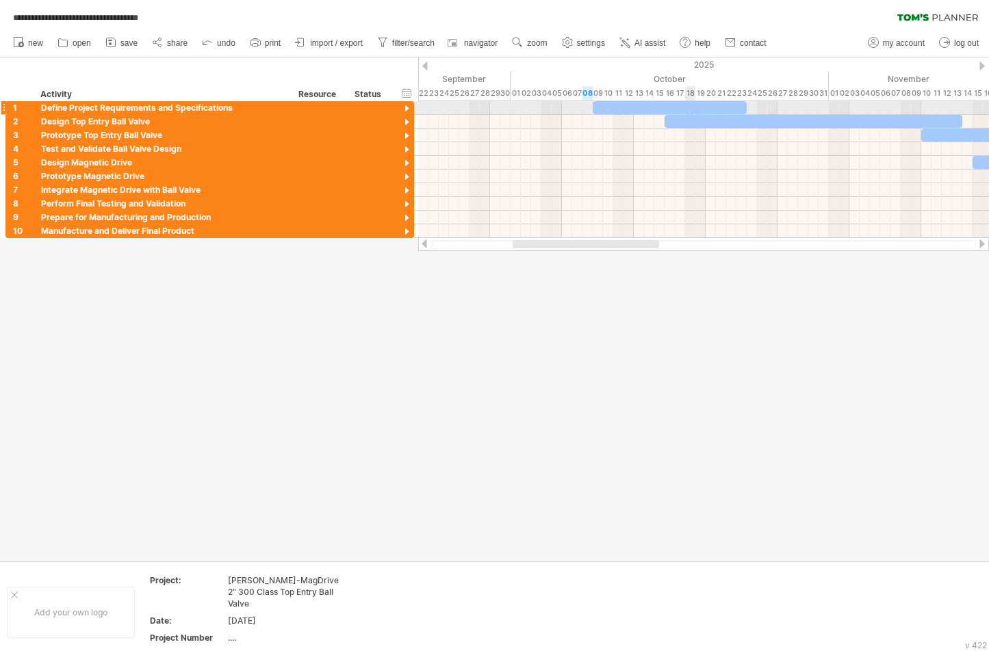
click at [687, 104] on div at bounding box center [670, 107] width 154 height 13
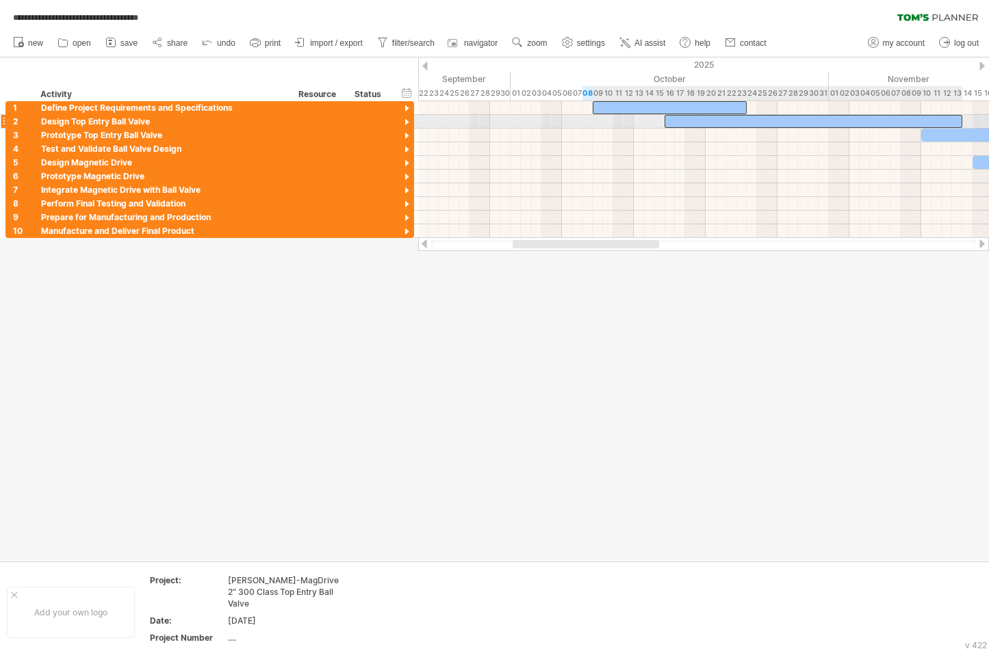
click at [727, 115] on div at bounding box center [813, 121] width 298 height 13
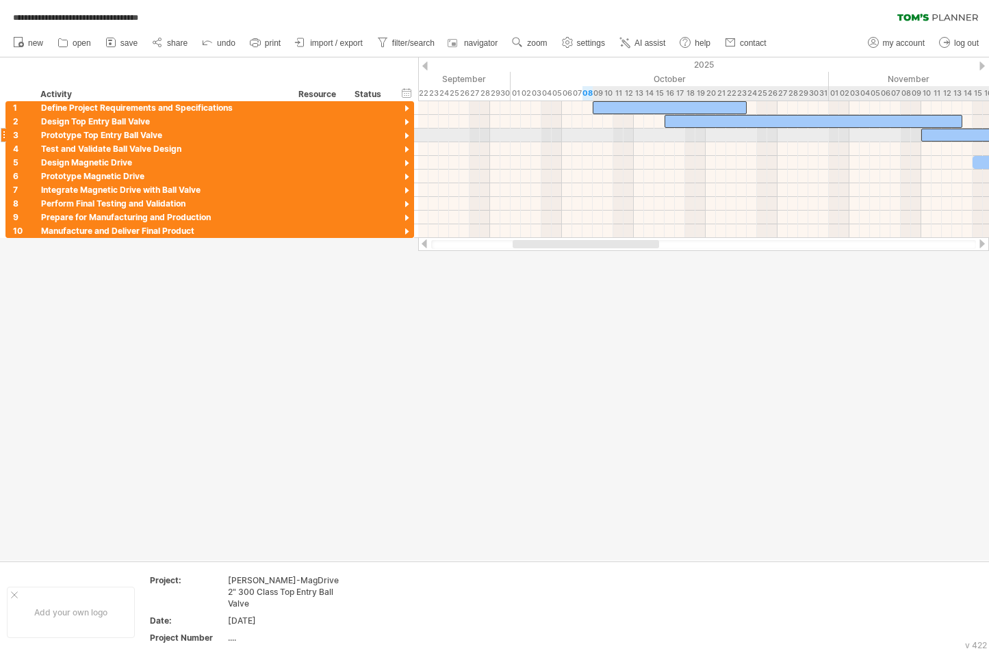
click at [954, 133] on div at bounding box center [998, 135] width 154 height 13
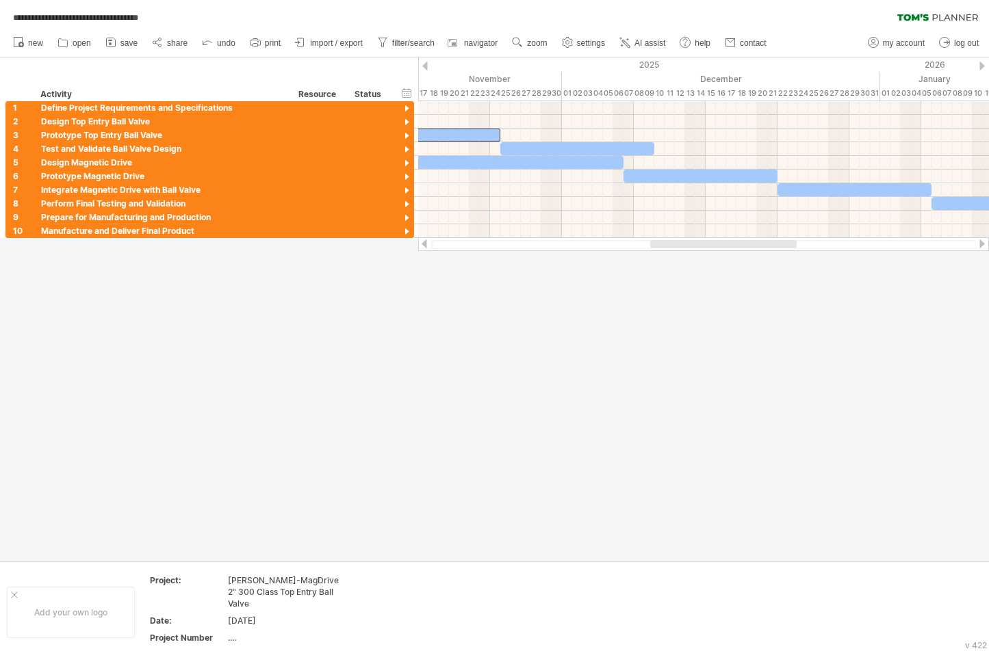
drag, startPoint x: 625, startPoint y: 246, endPoint x: 707, endPoint y: 204, distance: 92.7
click at [762, 246] on div at bounding box center [723, 244] width 146 height 8
click at [586, 144] on div at bounding box center [577, 148] width 154 height 13
drag, startPoint x: 579, startPoint y: 161, endPoint x: 598, endPoint y: 163, distance: 19.2
click at [579, 161] on div at bounding box center [511, 162] width 226 height 13
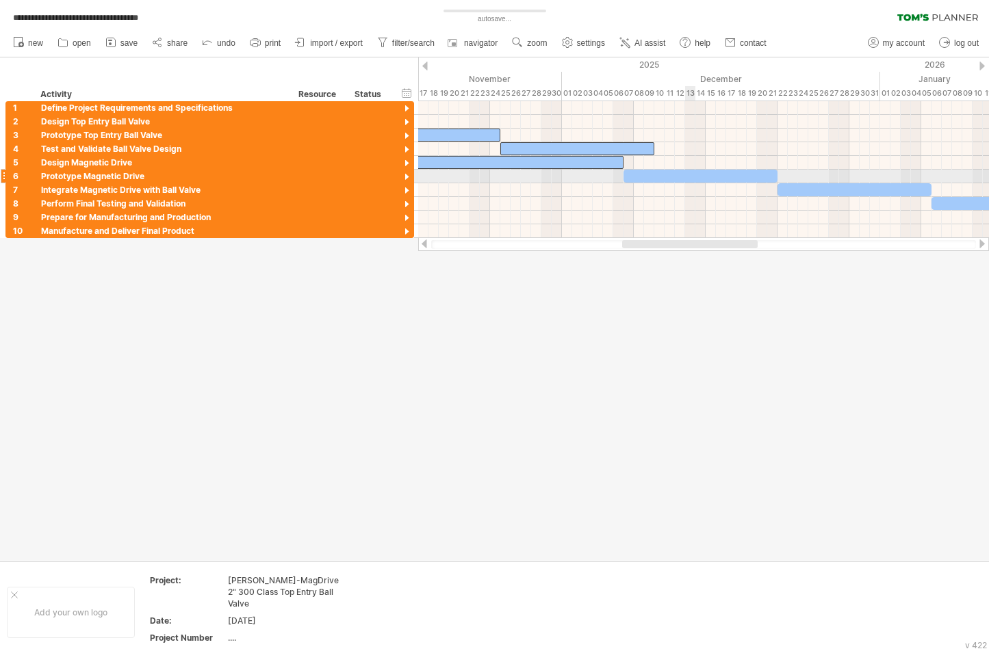
click at [688, 177] on div at bounding box center [700, 176] width 154 height 13
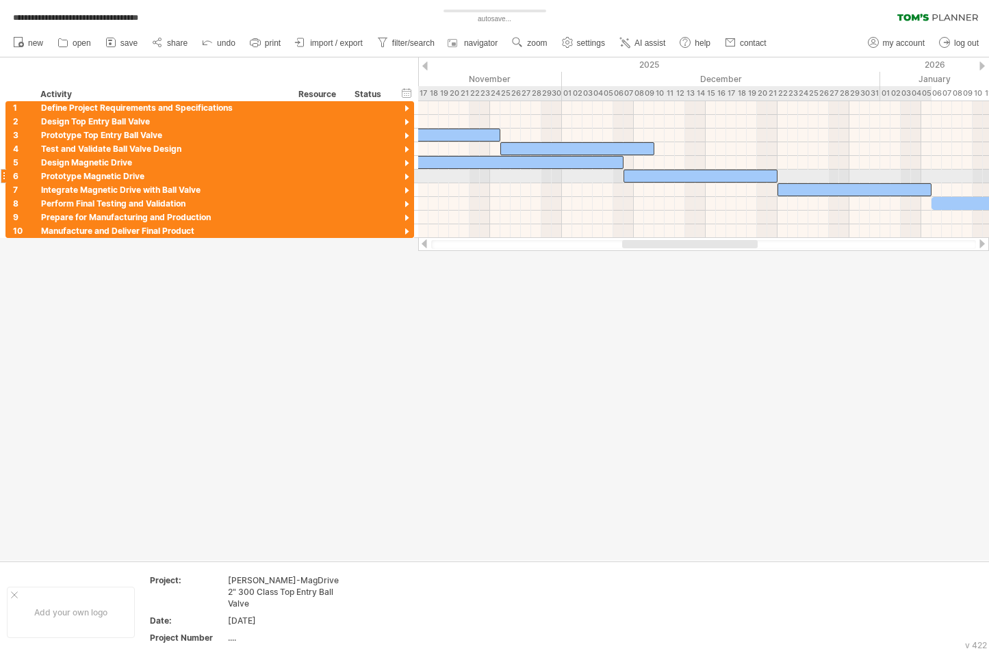
click at [794, 183] on div at bounding box center [854, 189] width 154 height 13
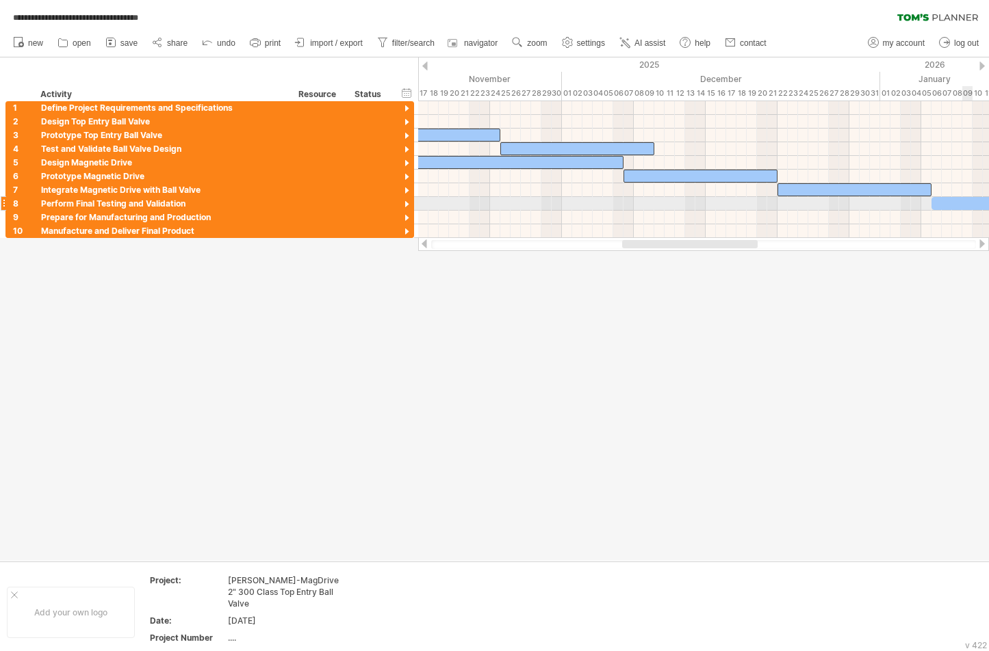
click at [967, 200] on div at bounding box center [1008, 203] width 154 height 13
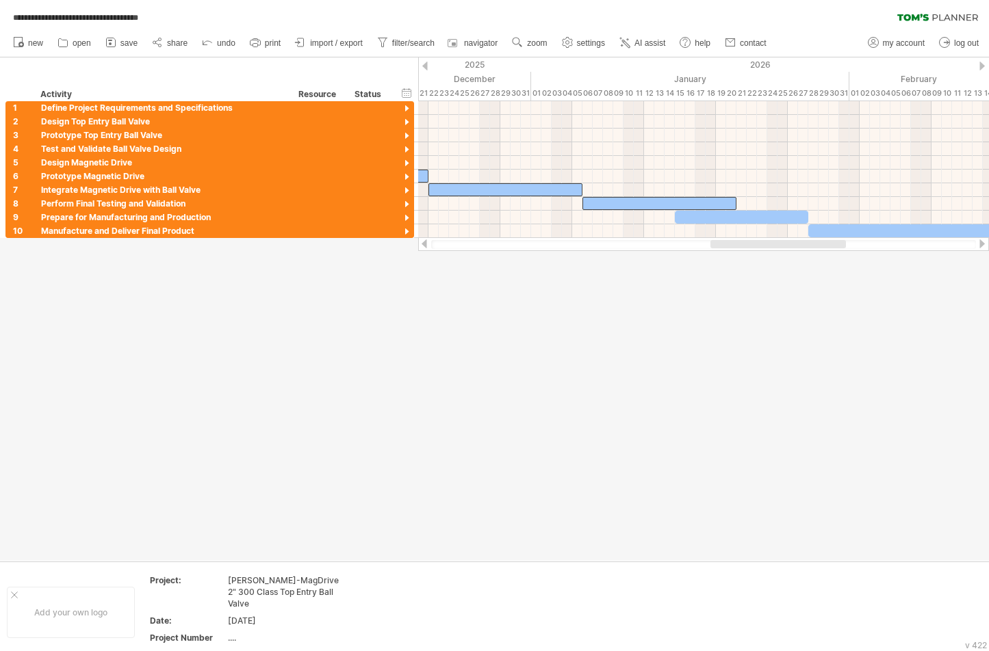
drag, startPoint x: 727, startPoint y: 246, endPoint x: 823, endPoint y: 245, distance: 96.5
click at [823, 245] on div at bounding box center [777, 244] width 135 height 8
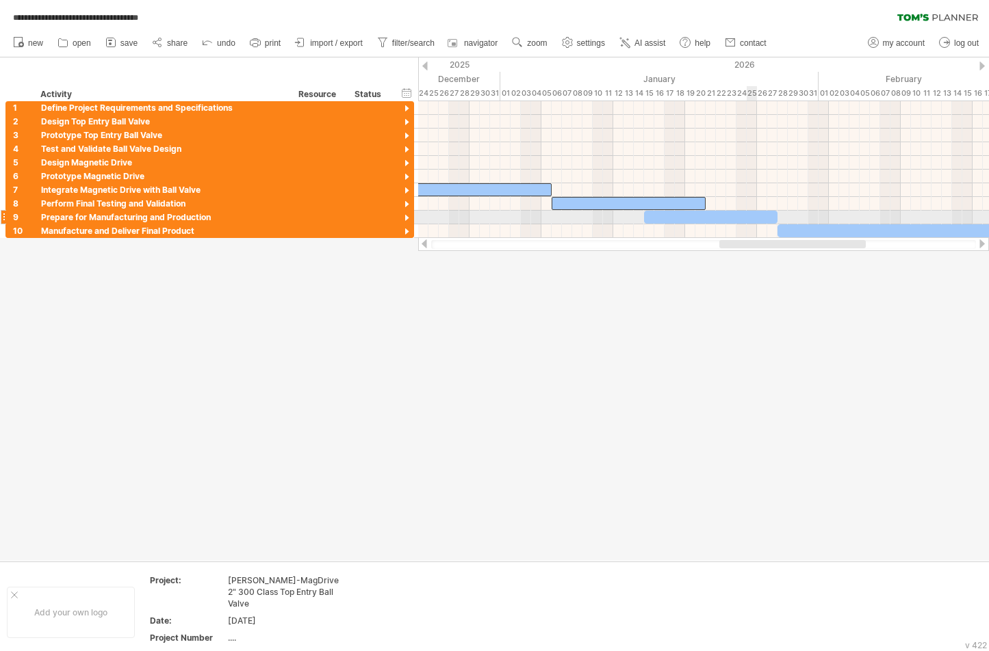
click at [754, 218] on div at bounding box center [710, 217] width 133 height 13
click at [830, 223] on div at bounding box center [703, 218] width 571 height 14
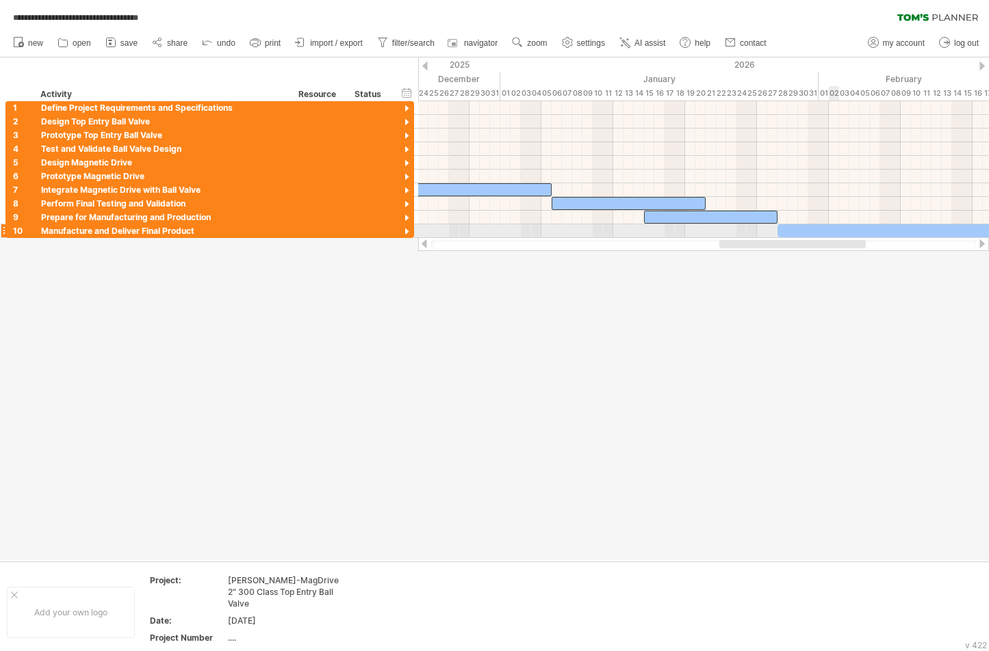
click at [830, 228] on div at bounding box center [926, 230] width 298 height 13
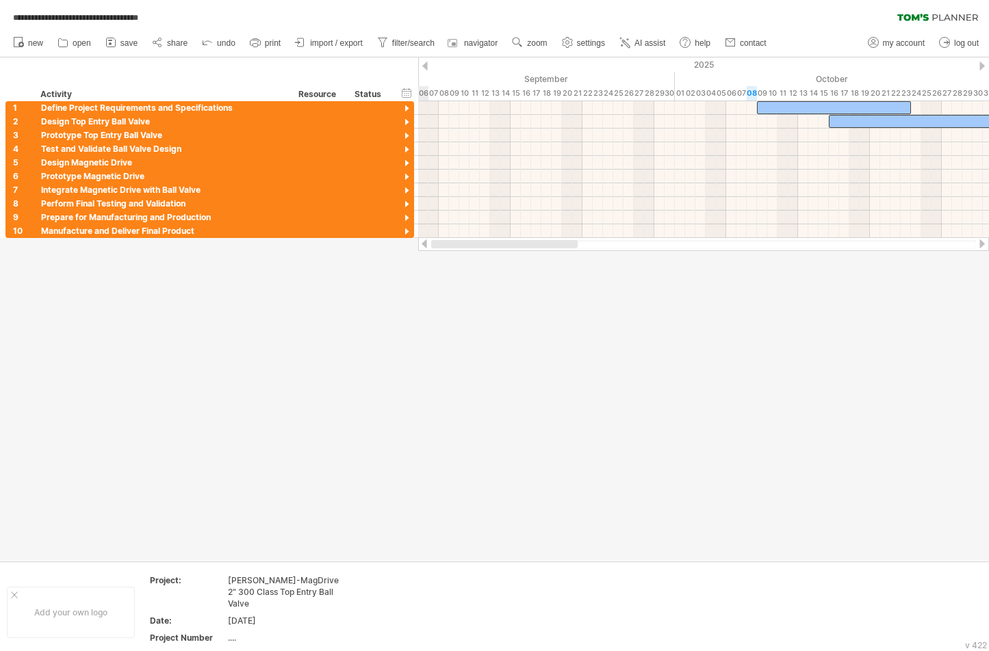
drag, startPoint x: 814, startPoint y: 245, endPoint x: 483, endPoint y: 250, distance: 331.2
click at [483, 250] on div at bounding box center [703, 244] width 571 height 14
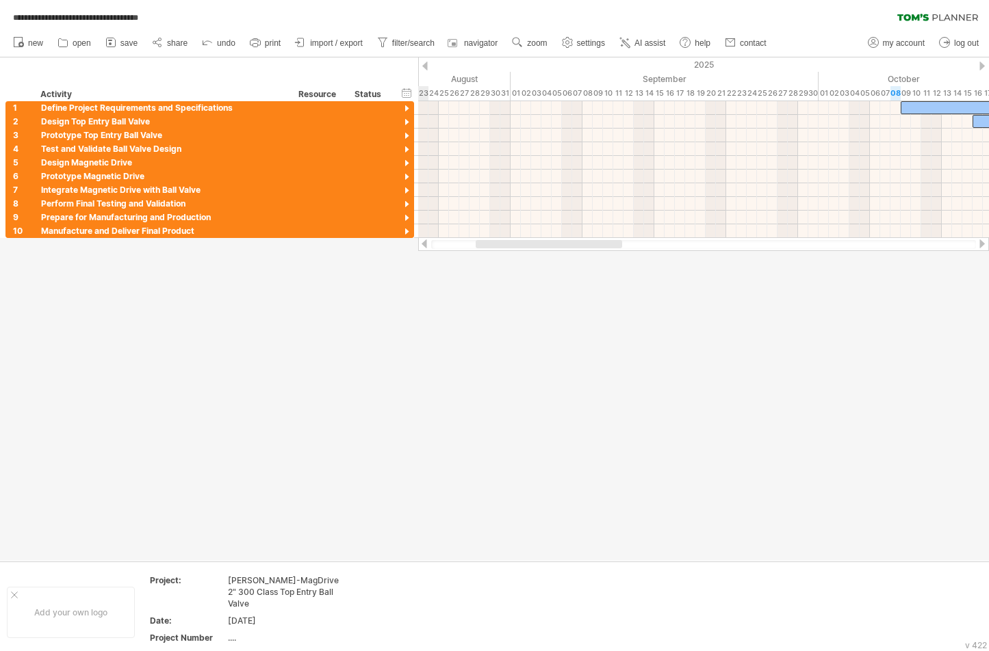
drag, startPoint x: 637, startPoint y: 242, endPoint x: 606, endPoint y: 244, distance: 31.5
click at [606, 244] on div at bounding box center [549, 244] width 146 height 8
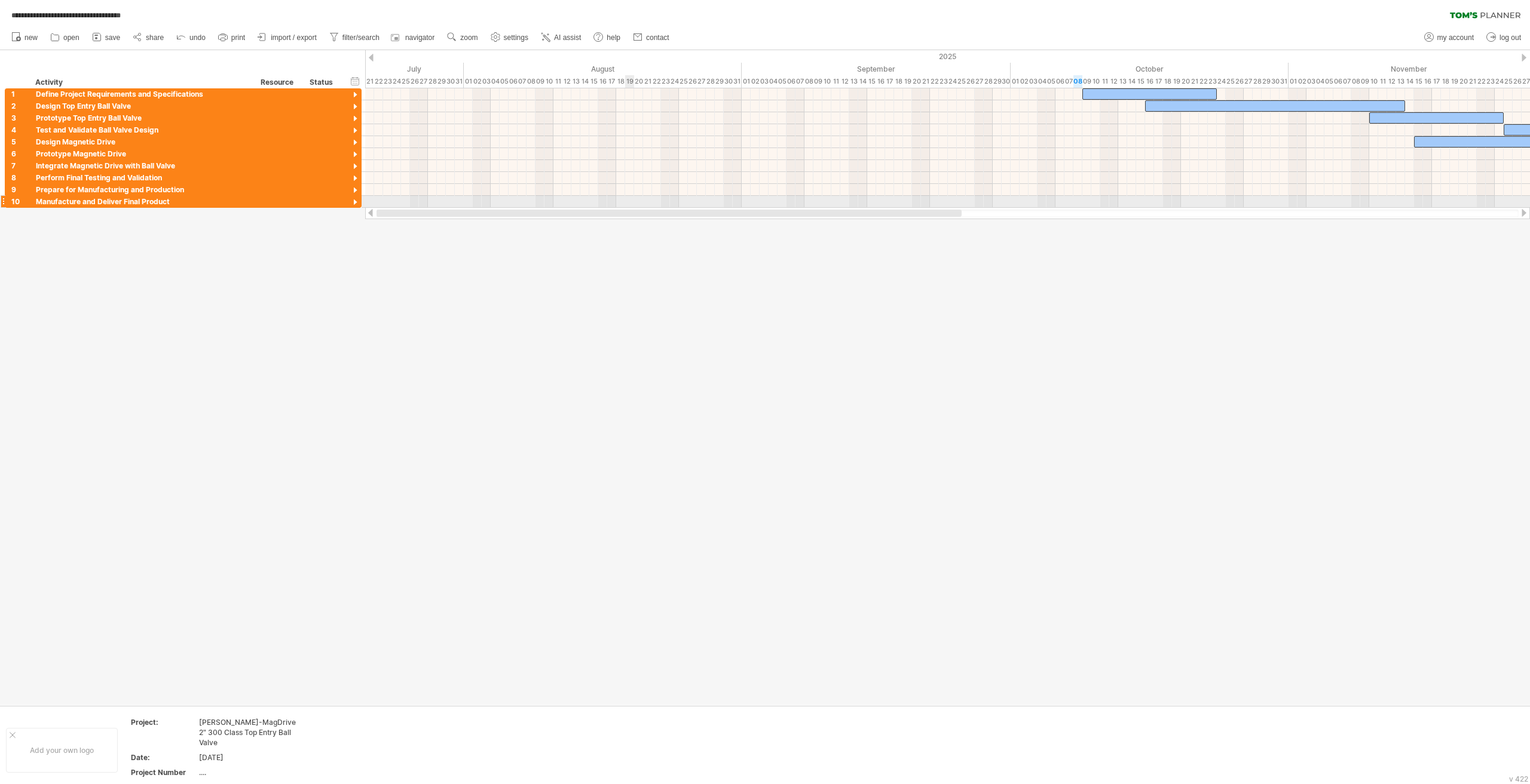
drag, startPoint x: 879, startPoint y: 214, endPoint x: 578, endPoint y: 206, distance: 301.1
click at [578, 206] on div "**********" at bounding box center [765, 392] width 1530 height 784
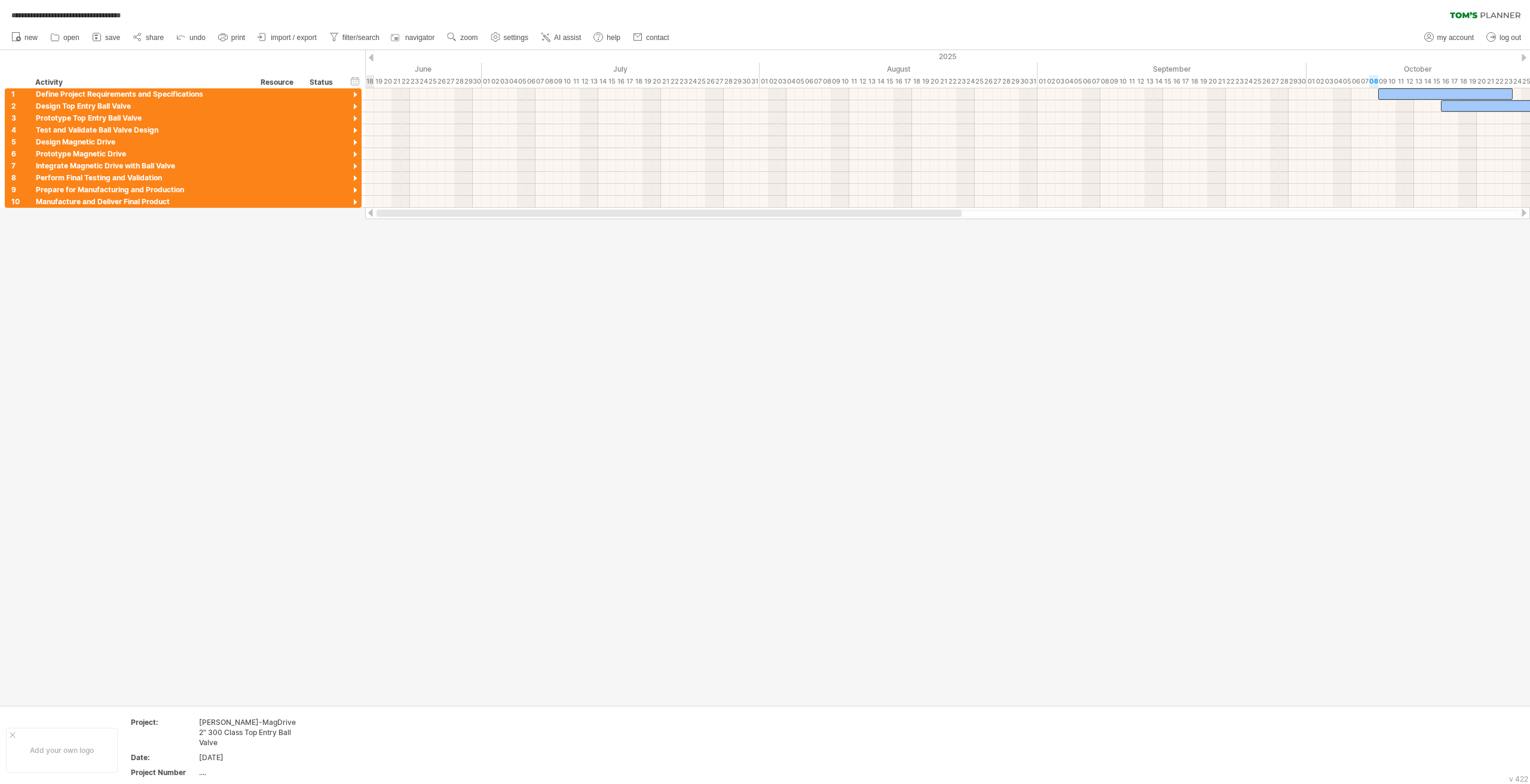
drag, startPoint x: 626, startPoint y: 215, endPoint x: 489, endPoint y: 218, distance: 137.0
click at [489, 218] on div at bounding box center [948, 213] width 1165 height 12
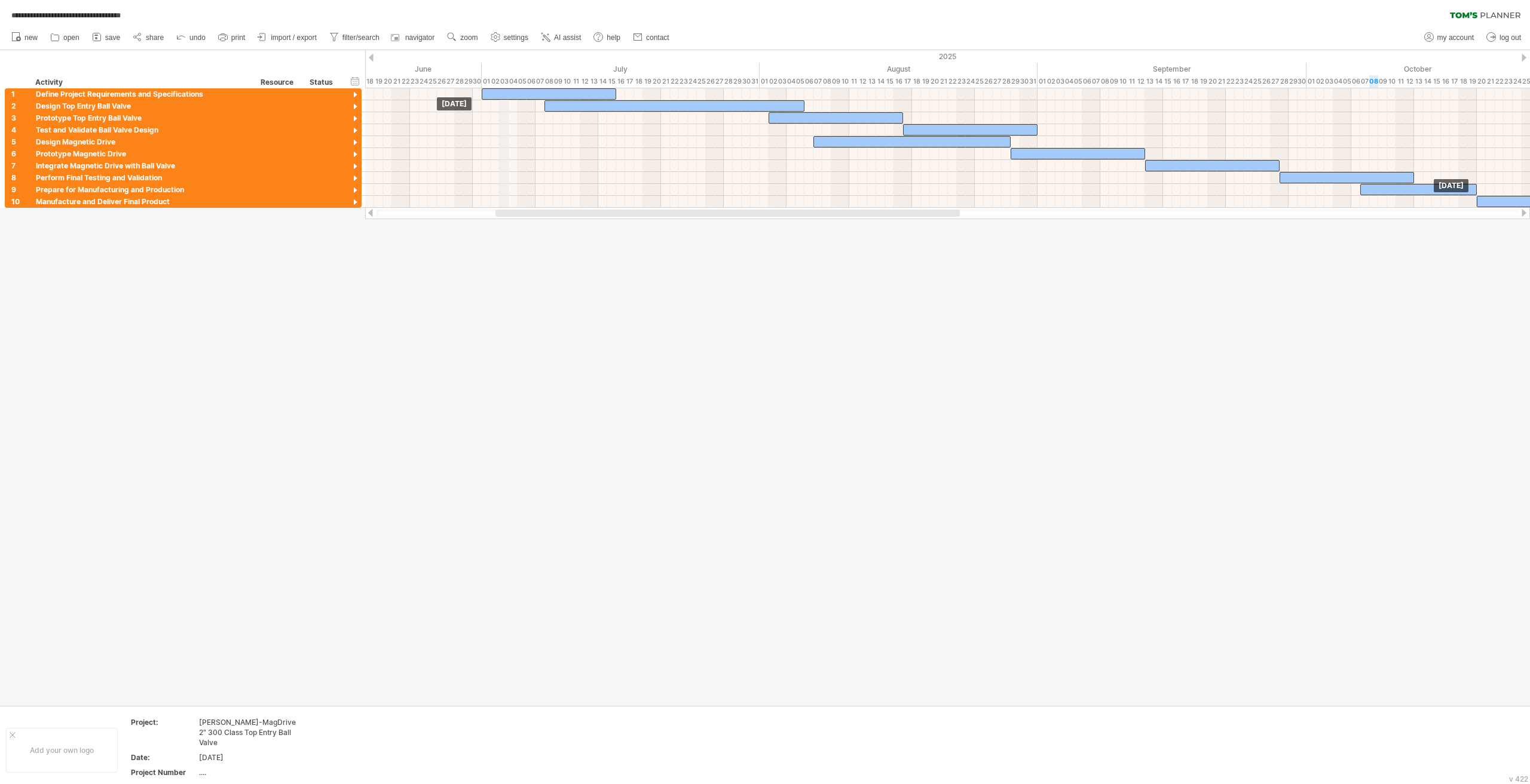
drag, startPoint x: 1404, startPoint y: 94, endPoint x: 507, endPoint y: 88, distance: 897.0
click at [507, 88] on div "**********" at bounding box center [765, 392] width 1530 height 784
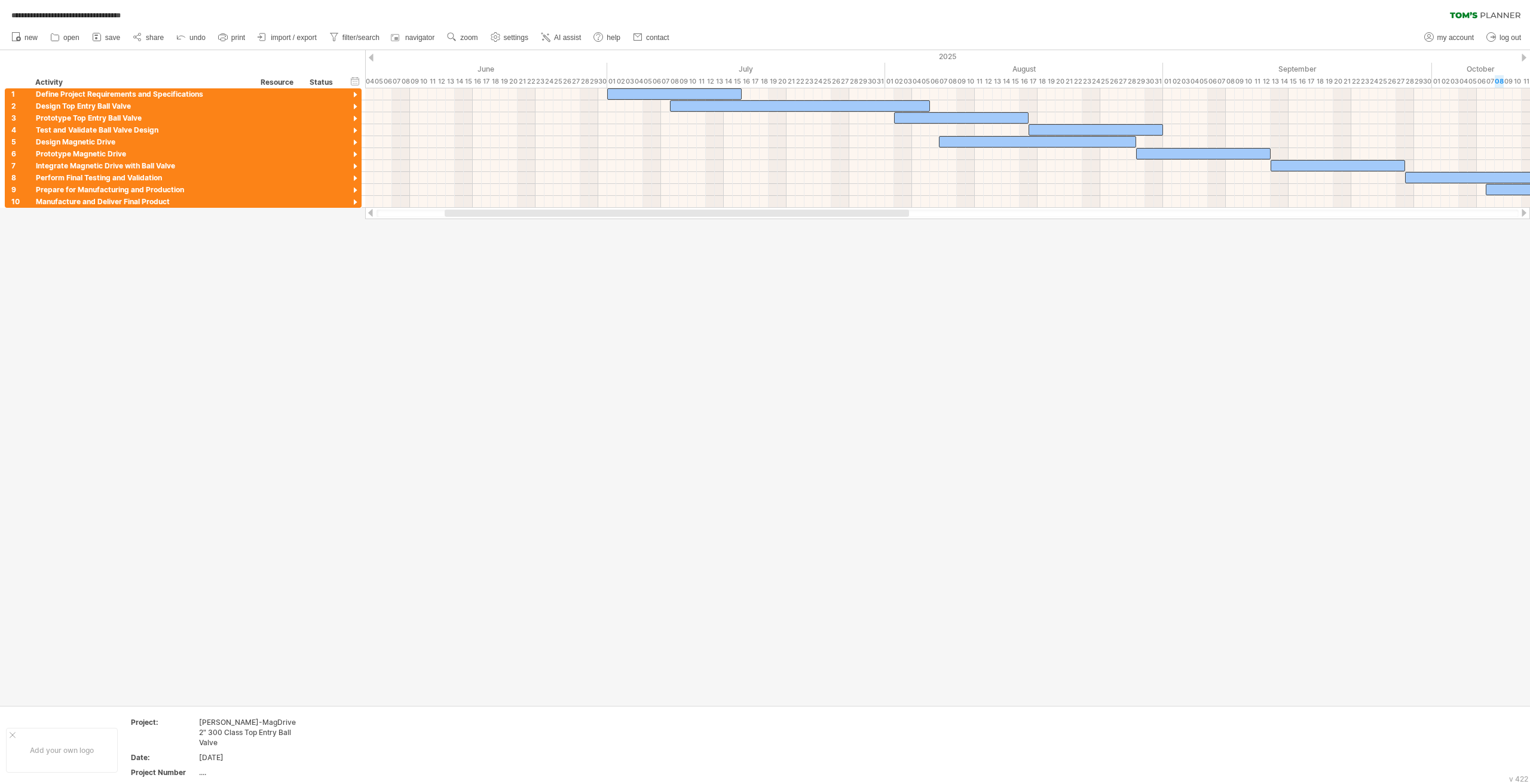
drag, startPoint x: 601, startPoint y: 214, endPoint x: 560, endPoint y: 197, distance: 44.4
click at [549, 215] on div at bounding box center [677, 213] width 465 height 7
click at [638, 93] on div at bounding box center [674, 93] width 134 height 11
click at [607, 96] on span at bounding box center [606, 93] width 4 height 11
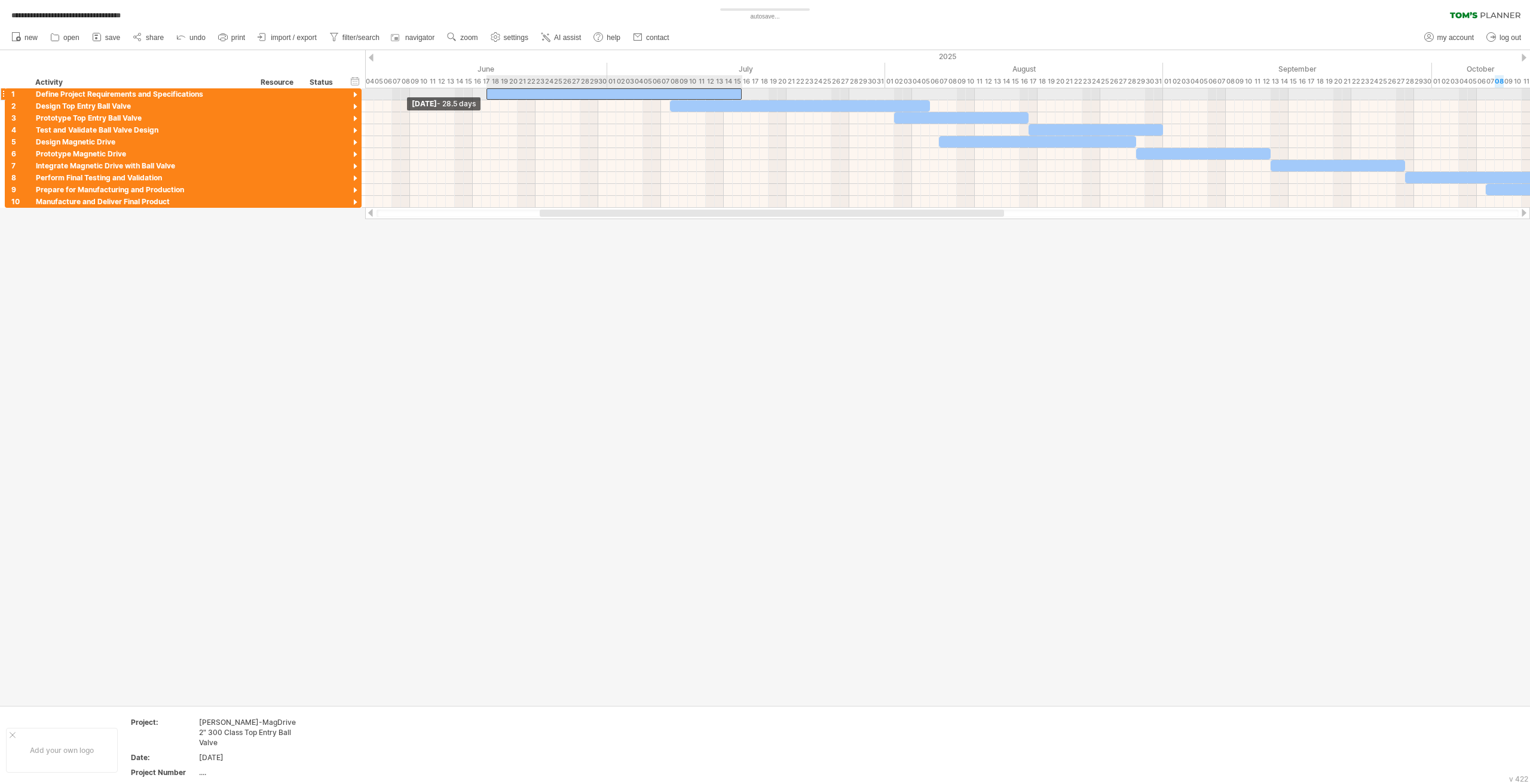
drag, startPoint x: 607, startPoint y: 93, endPoint x: 486, endPoint y: 95, distance: 121.0
click at [486, 95] on span at bounding box center [486, 93] width 4 height 11
click at [713, 105] on div at bounding box center [800, 106] width 260 height 11
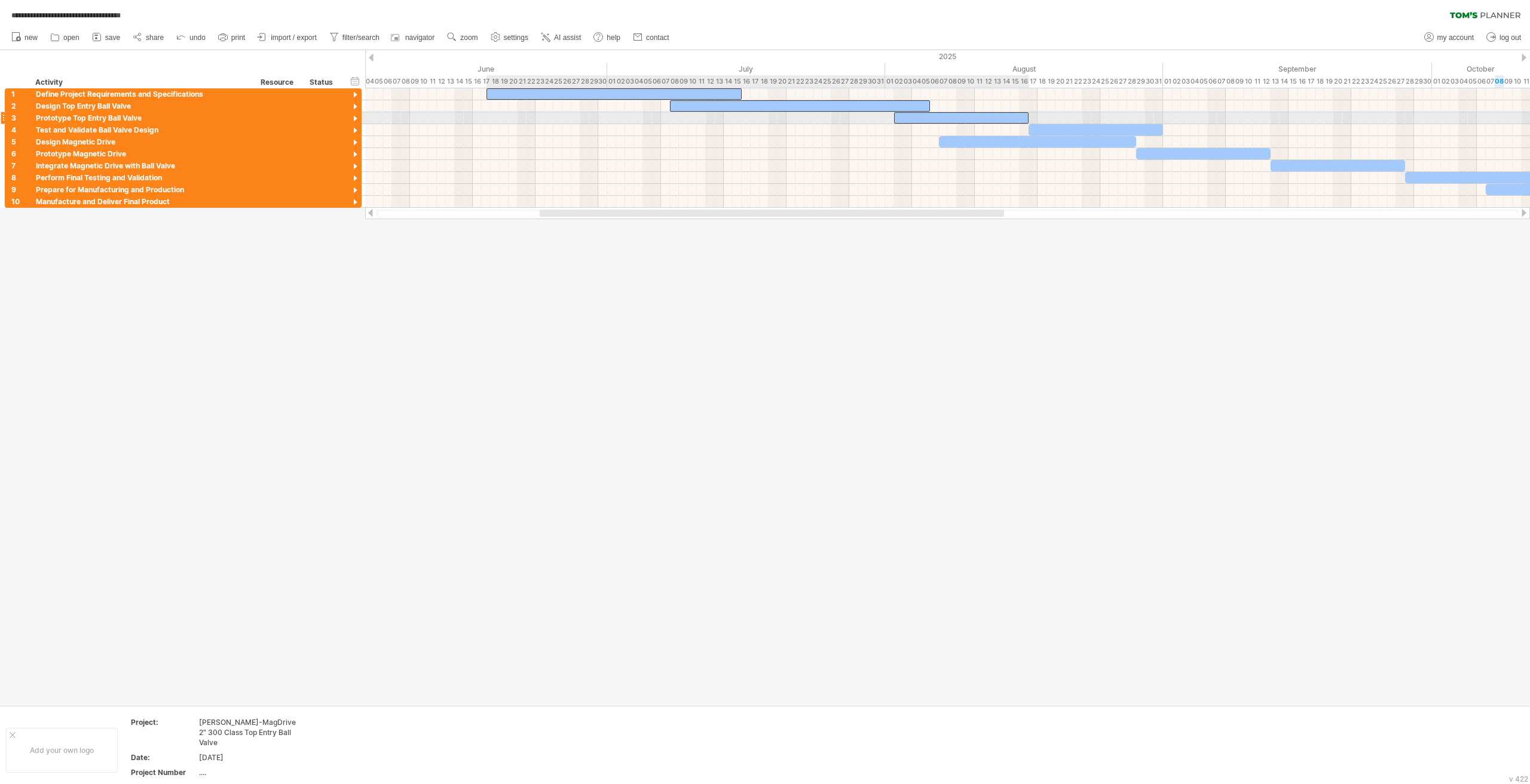
click at [863, 115] on div at bounding box center [961, 118] width 134 height 11
click at [863, 127] on div at bounding box center [1096, 129] width 134 height 11
click at [863, 141] on div at bounding box center [1037, 141] width 197 height 11
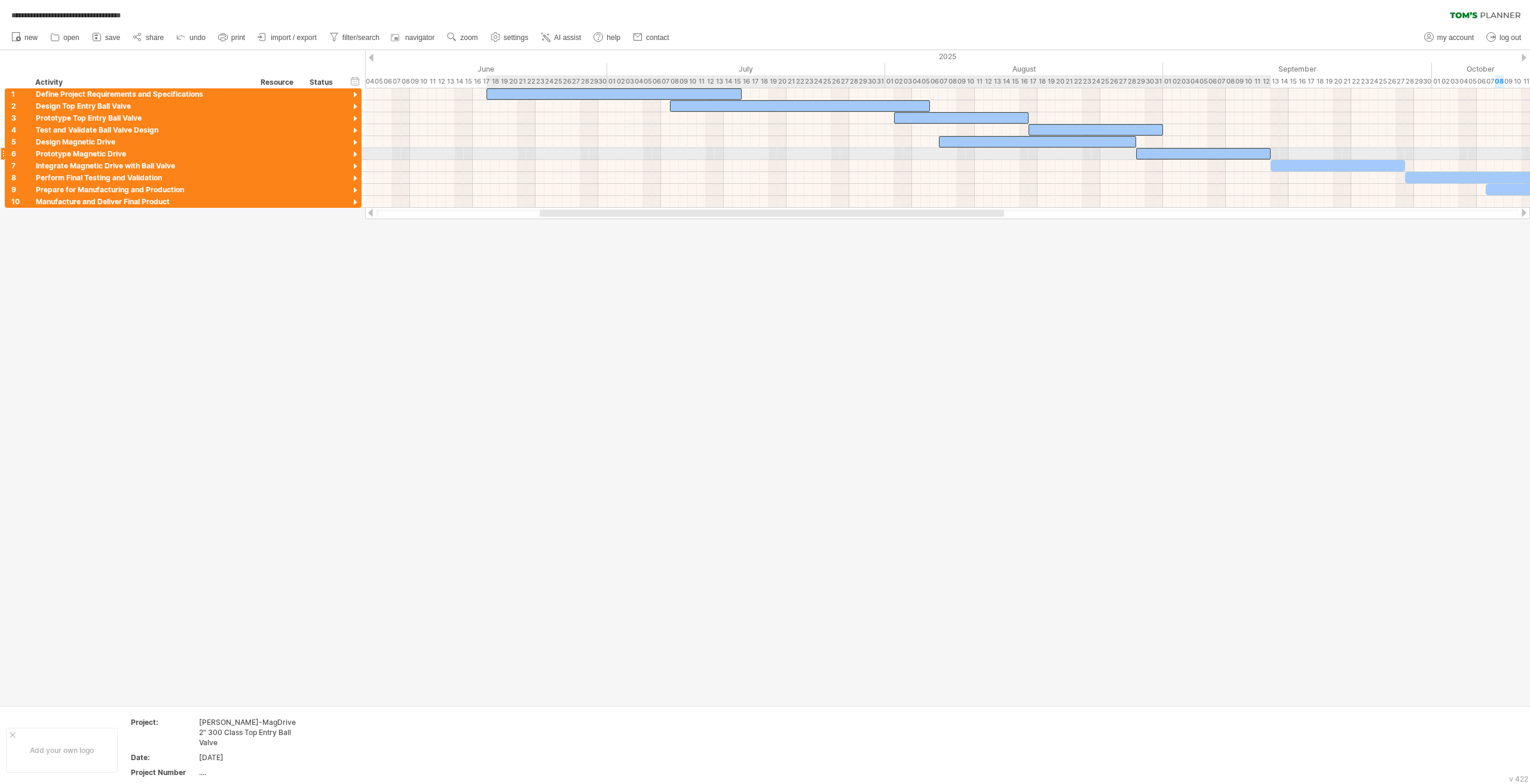
click at [863, 152] on div at bounding box center [1203, 154] width 134 height 11
click at [863, 164] on div at bounding box center [1338, 165] width 134 height 11
click at [863, 177] on div at bounding box center [1472, 177] width 134 height 11
click at [863, 190] on div at bounding box center [1543, 189] width 116 height 11
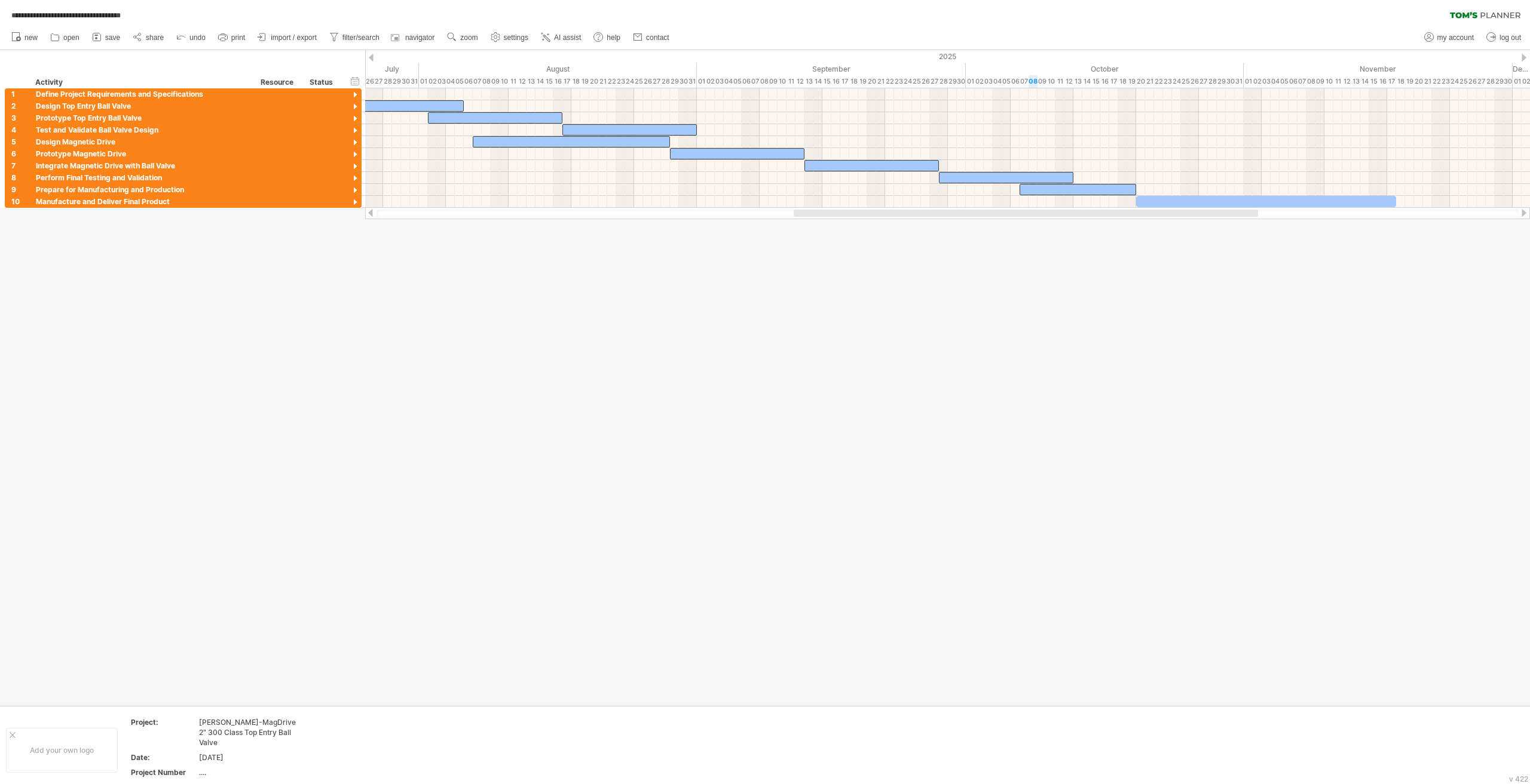
drag, startPoint x: 979, startPoint y: 215, endPoint x: 1231, endPoint y: 222, distance: 252.1
click at [863, 222] on div "**********" at bounding box center [765, 392] width 1530 height 784
click at [863, 199] on div at bounding box center [1266, 201] width 260 height 11
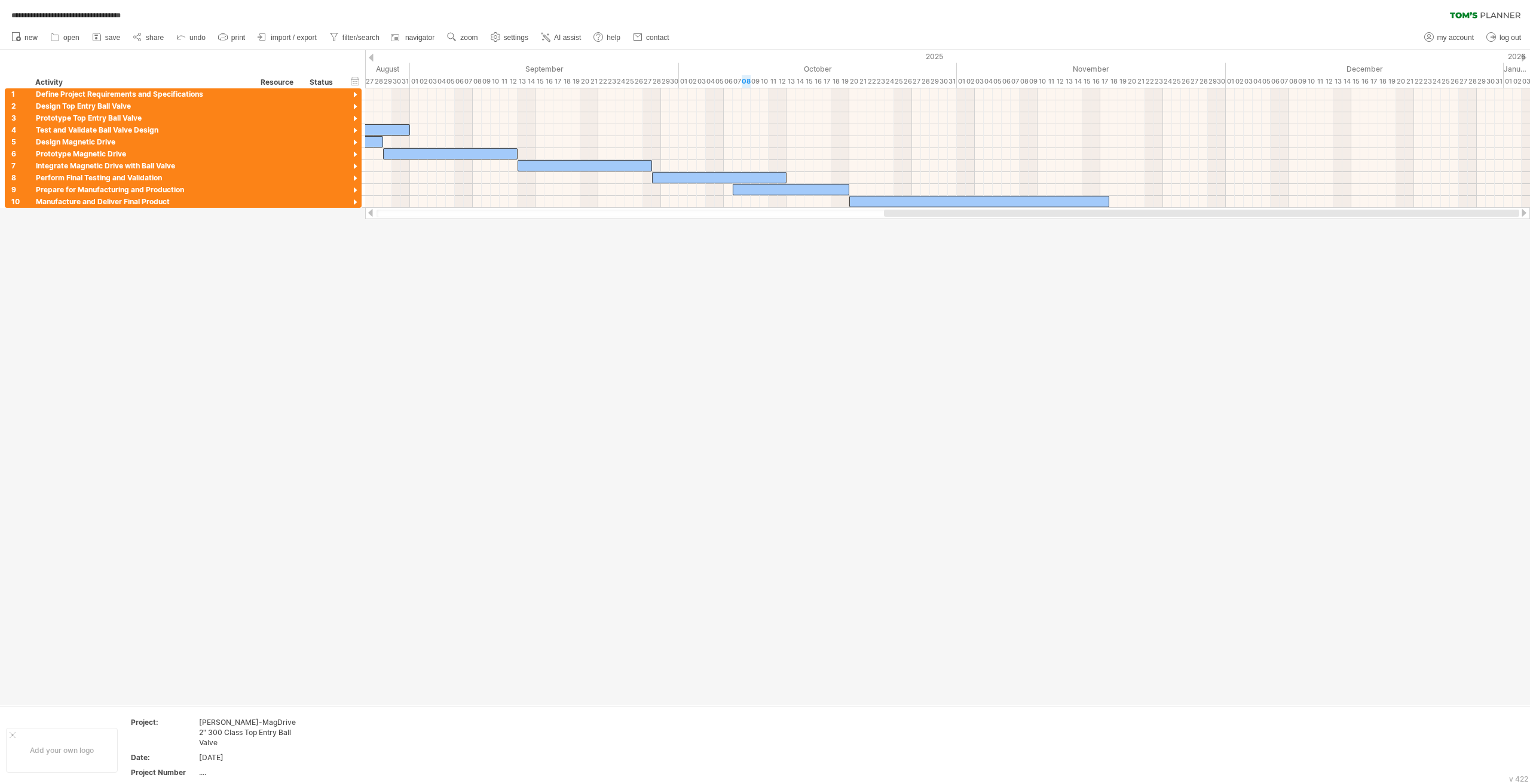
drag, startPoint x: 768, startPoint y: 213, endPoint x: 1064, endPoint y: 240, distance: 297.2
click at [863, 240] on div "**********" at bounding box center [765, 392] width 1530 height 784
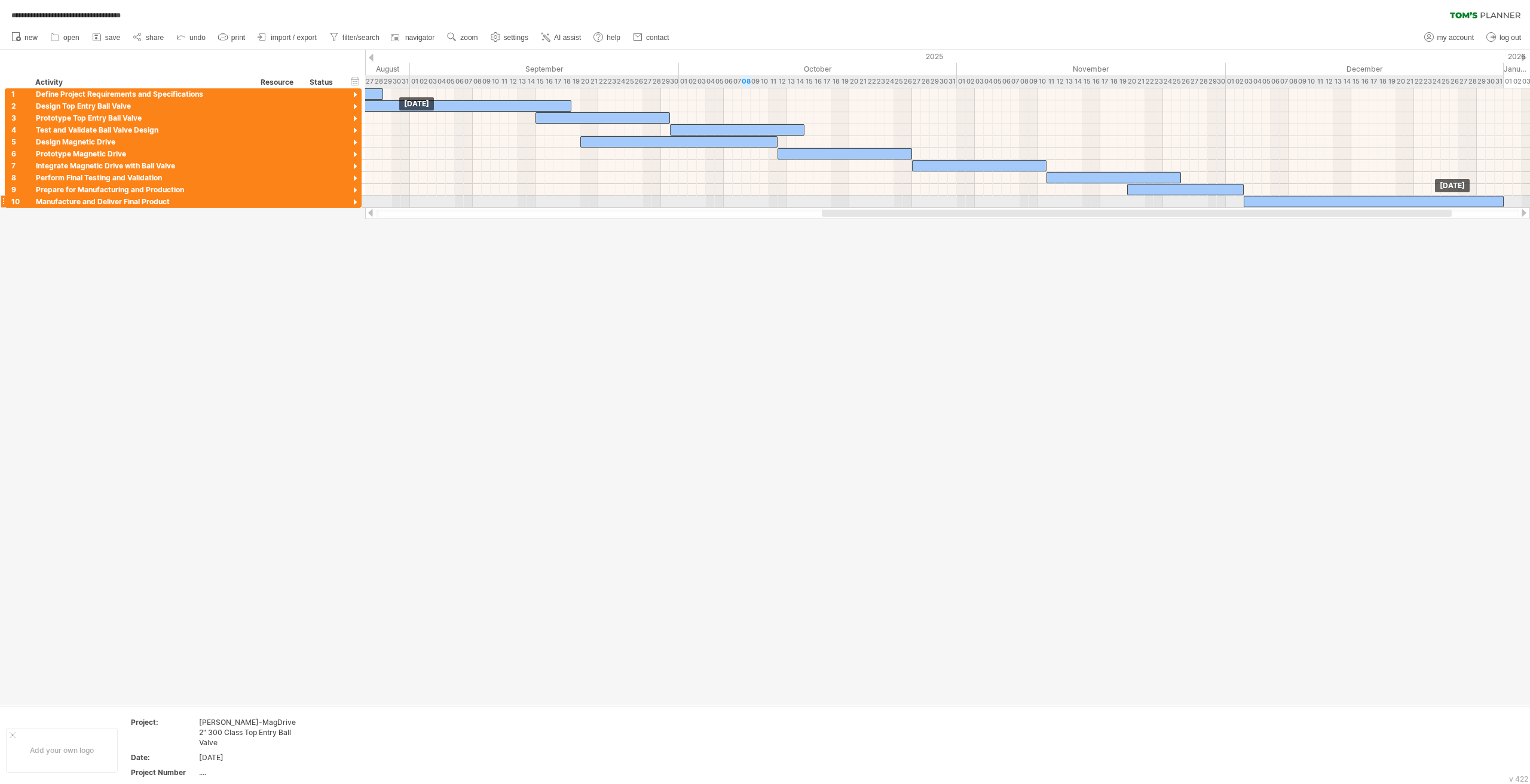
drag, startPoint x: 1024, startPoint y: 200, endPoint x: 1417, endPoint y: 197, distance: 393.0
click at [863, 197] on div at bounding box center [1374, 201] width 260 height 11
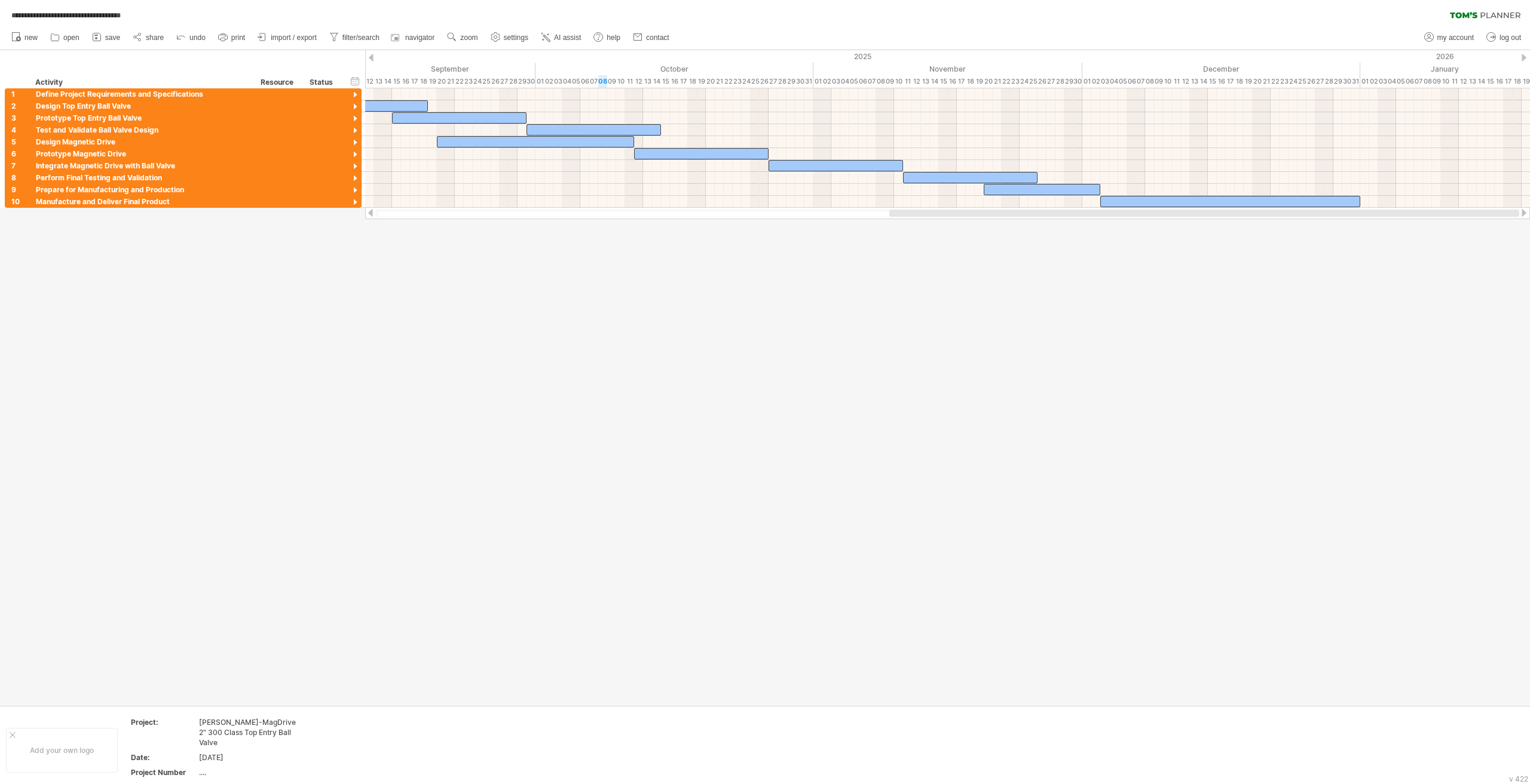
drag, startPoint x: 1193, startPoint y: 213, endPoint x: 1344, endPoint y: 217, distance: 151.1
click at [863, 217] on div at bounding box center [1203, 213] width 630 height 7
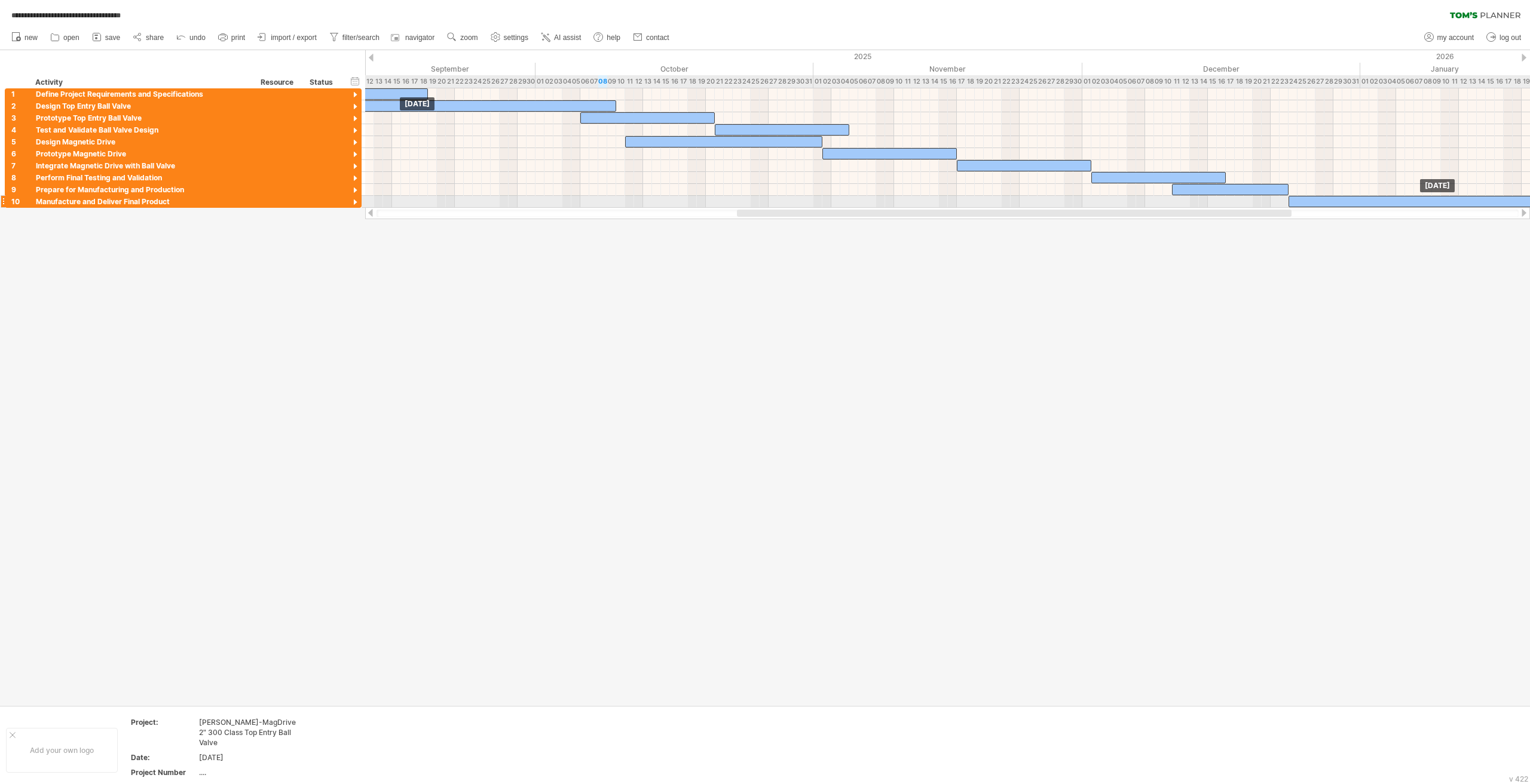
drag, startPoint x: 1285, startPoint y: 200, endPoint x: 1475, endPoint y: 196, distance: 190.0
click at [863, 196] on div at bounding box center [1418, 201] width 260 height 11
drag, startPoint x: 1253, startPoint y: 217, endPoint x: 1288, endPoint y: 215, distance: 35.1
click at [863, 215] on div at bounding box center [948, 213] width 1142 height 8
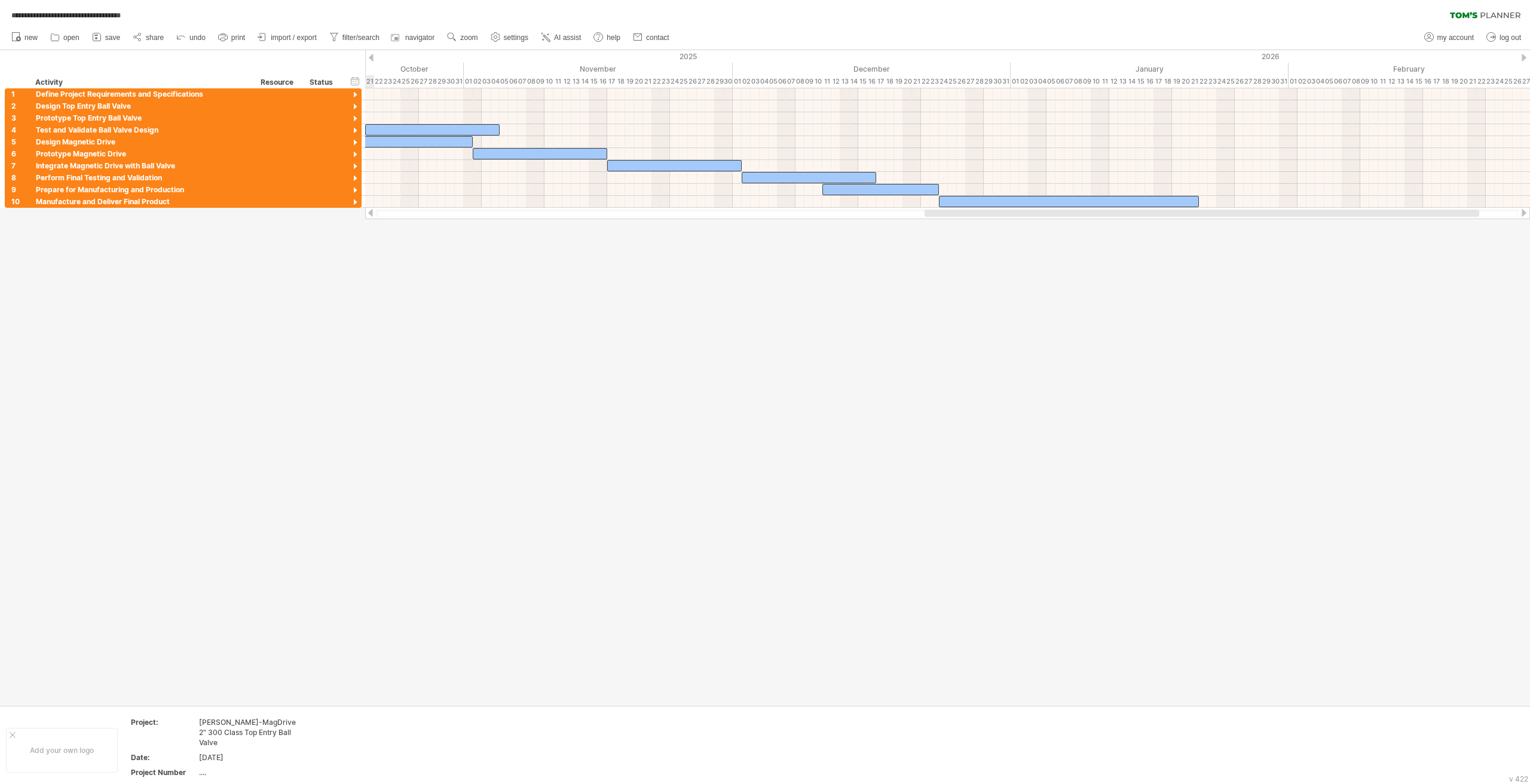
drag, startPoint x: 1259, startPoint y: 213, endPoint x: 1447, endPoint y: 214, distance: 188.0
click at [863, 214] on div at bounding box center [1201, 213] width 555 height 7
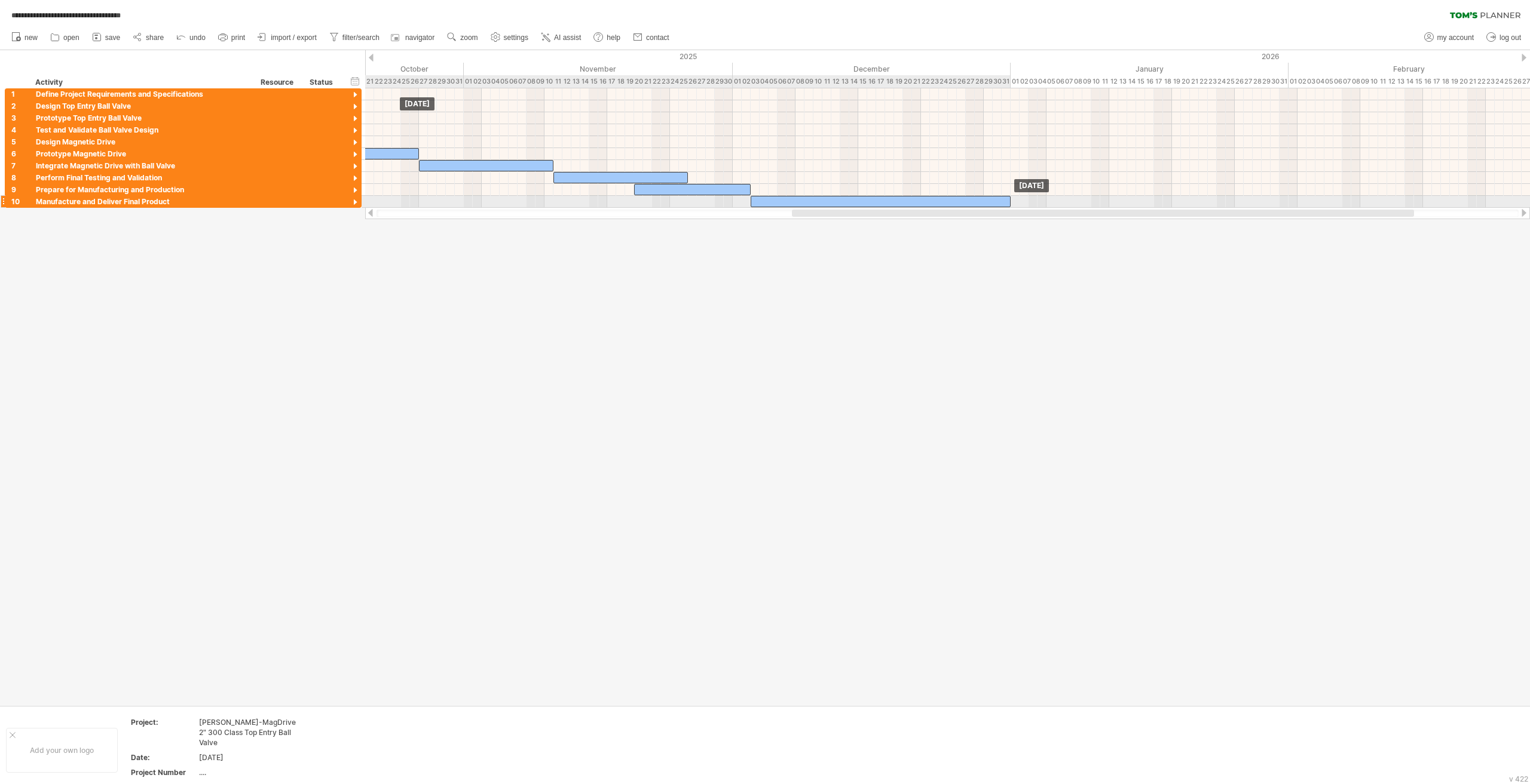
drag, startPoint x: 1113, startPoint y: 202, endPoint x: 926, endPoint y: 196, distance: 187.1
click at [863, 196] on div at bounding box center [880, 201] width 260 height 11
click at [93, 200] on div "Manufacture and Deliver Final Product" at bounding box center [142, 201] width 213 height 11
click at [0, 0] on input "**********" at bounding box center [0, 0] width 0 height 0
click at [140, 200] on input "**********" at bounding box center [142, 201] width 213 height 11
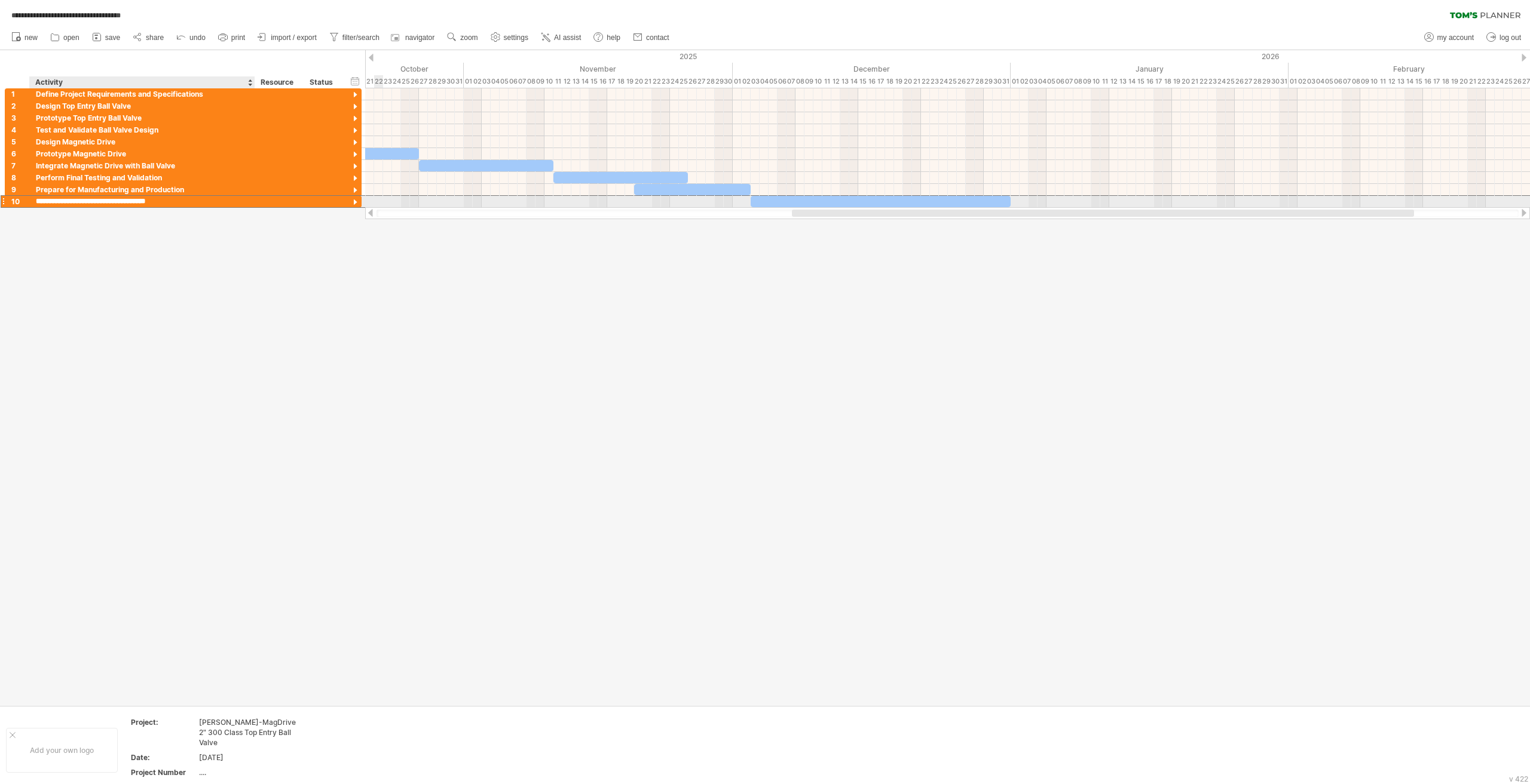
drag, startPoint x: 192, startPoint y: 201, endPoint x: 183, endPoint y: 200, distance: 9.1
click at [183, 200] on input "**********" at bounding box center [142, 201] width 213 height 11
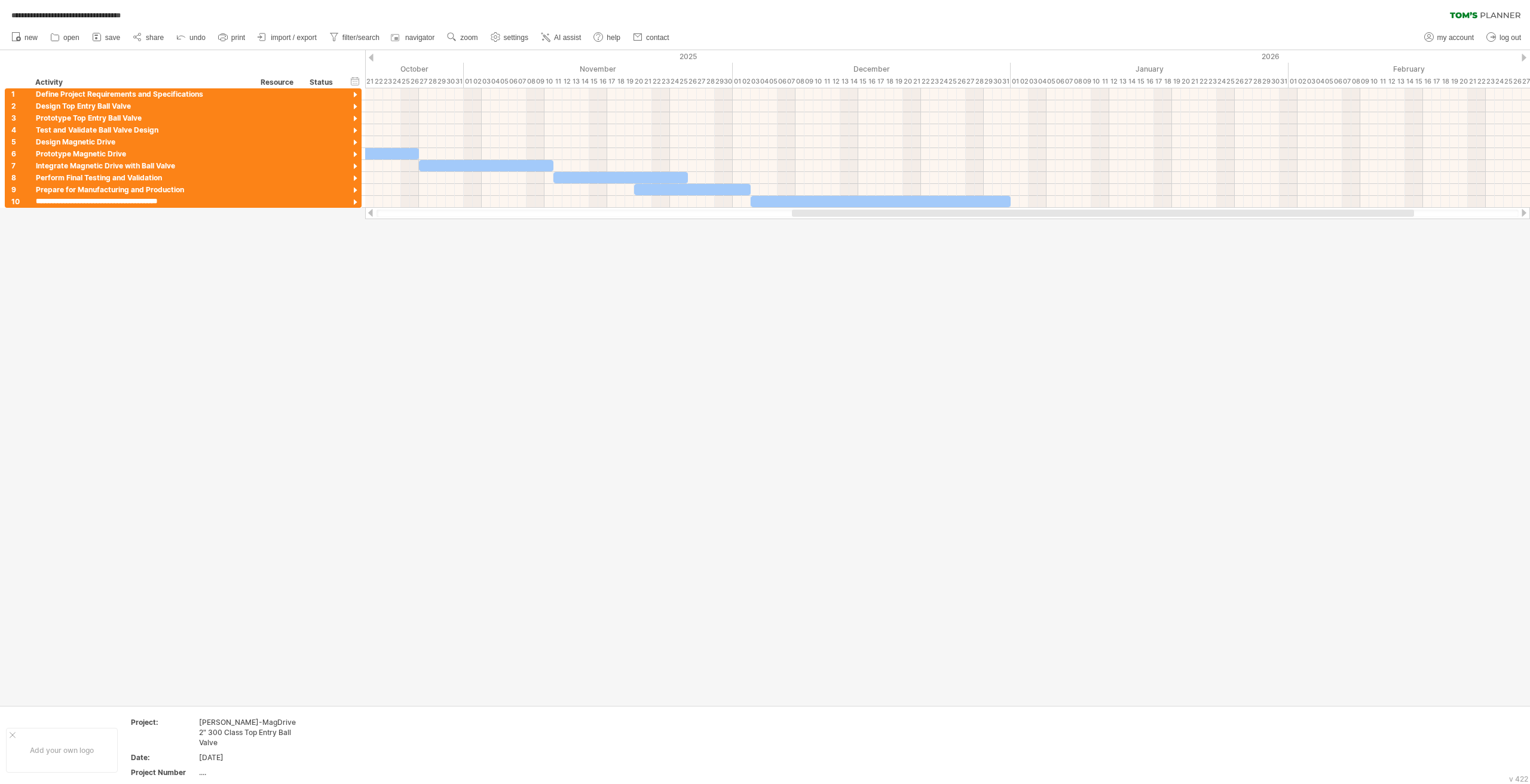
type input "**********"
click at [319, 298] on div at bounding box center [765, 377] width 1530 height 656
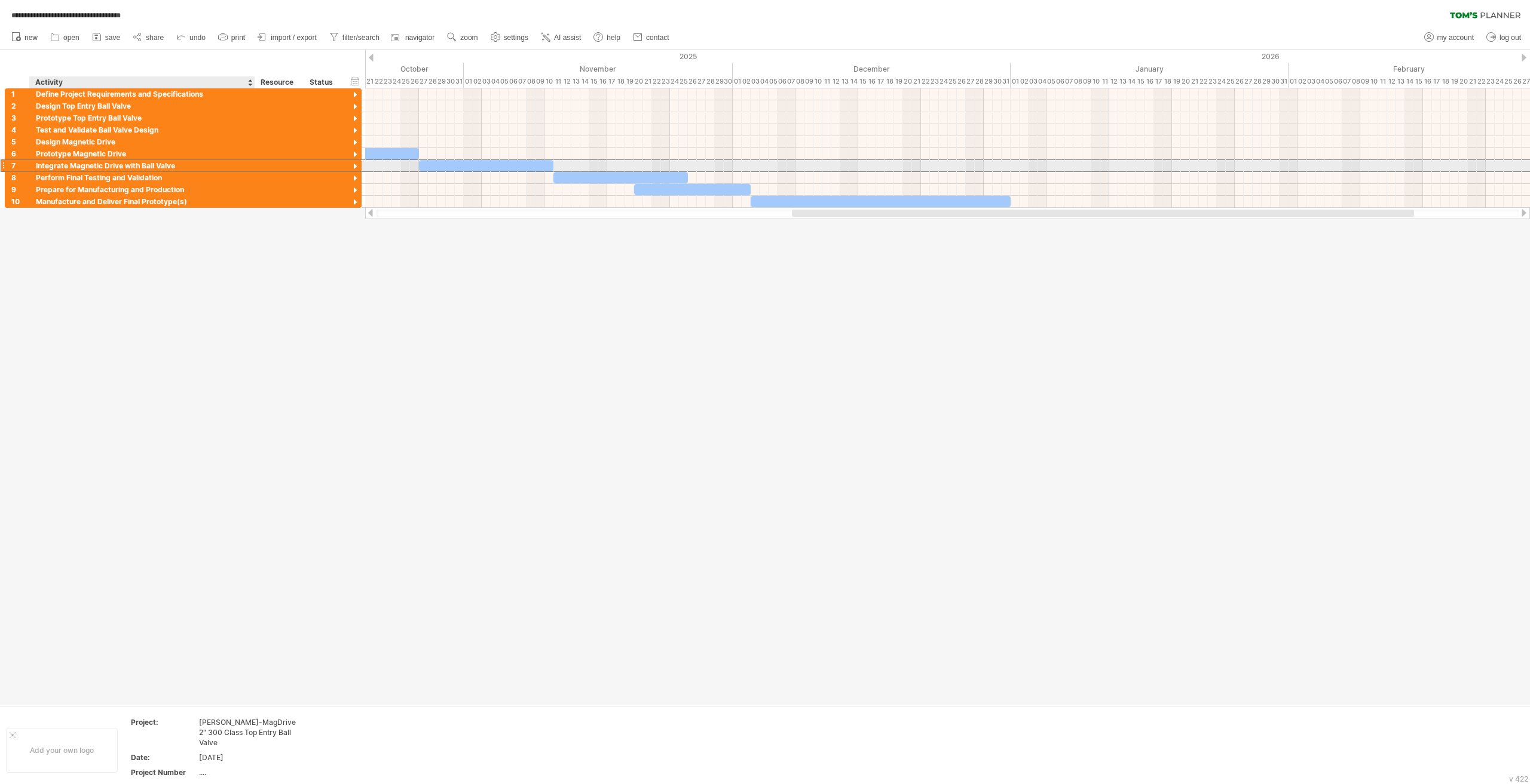
click at [82, 164] on div "Integrate Magnetic Drive with Ball Valve" at bounding box center [142, 165] width 213 height 11
click at [355, 167] on div at bounding box center [355, 167] width 11 height 11
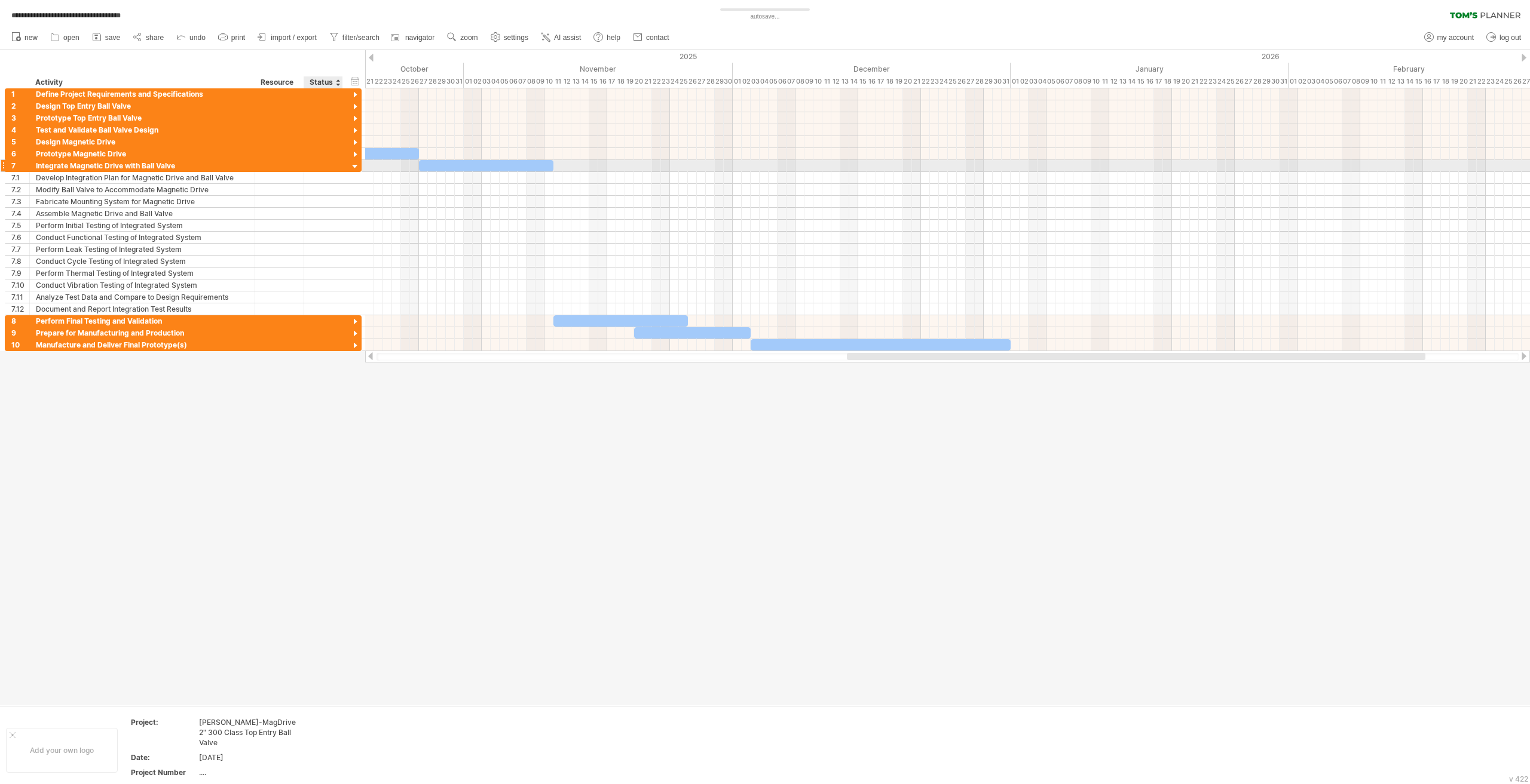
click at [355, 167] on div at bounding box center [355, 167] width 11 height 11
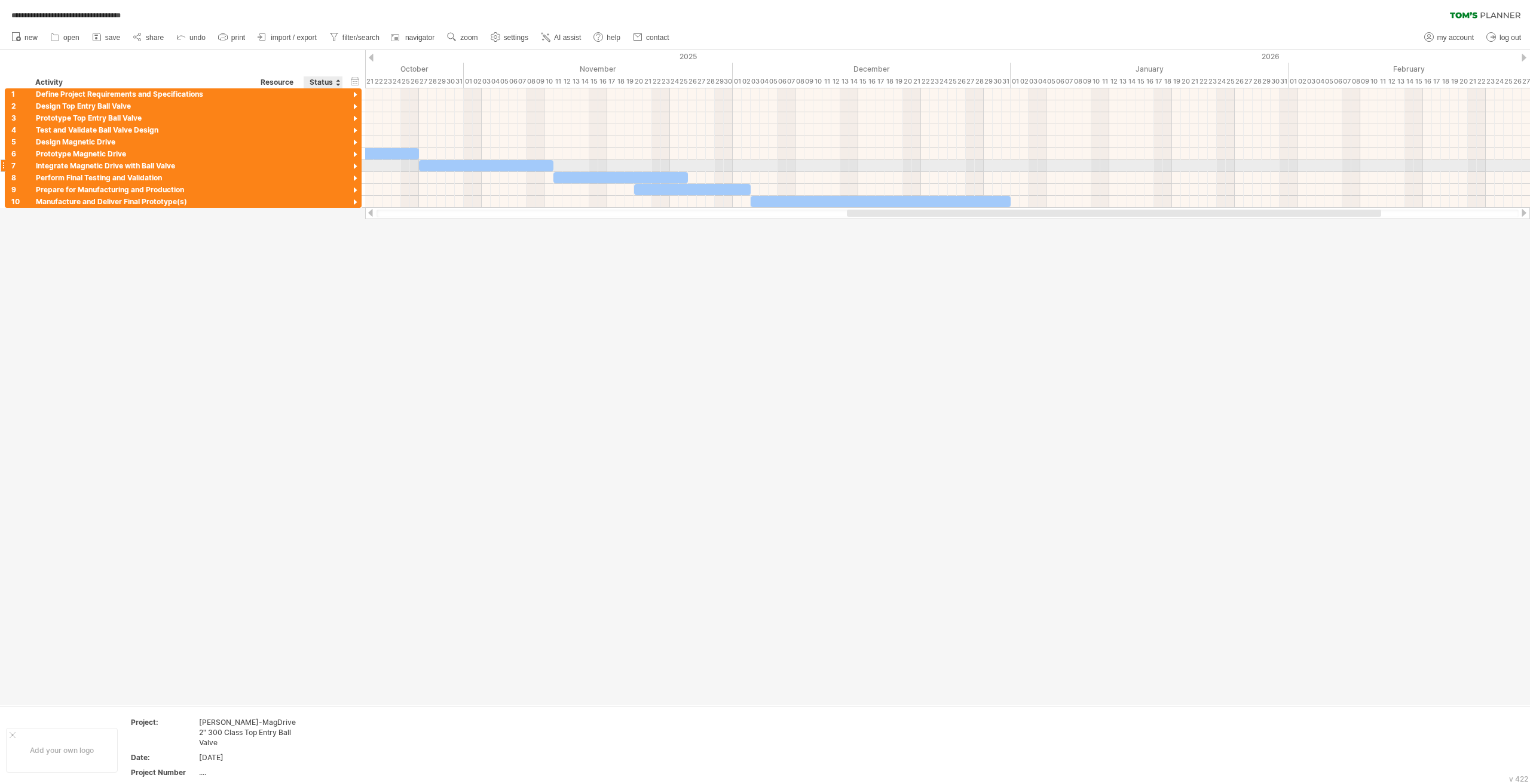
click at [355, 167] on div at bounding box center [355, 167] width 11 height 11
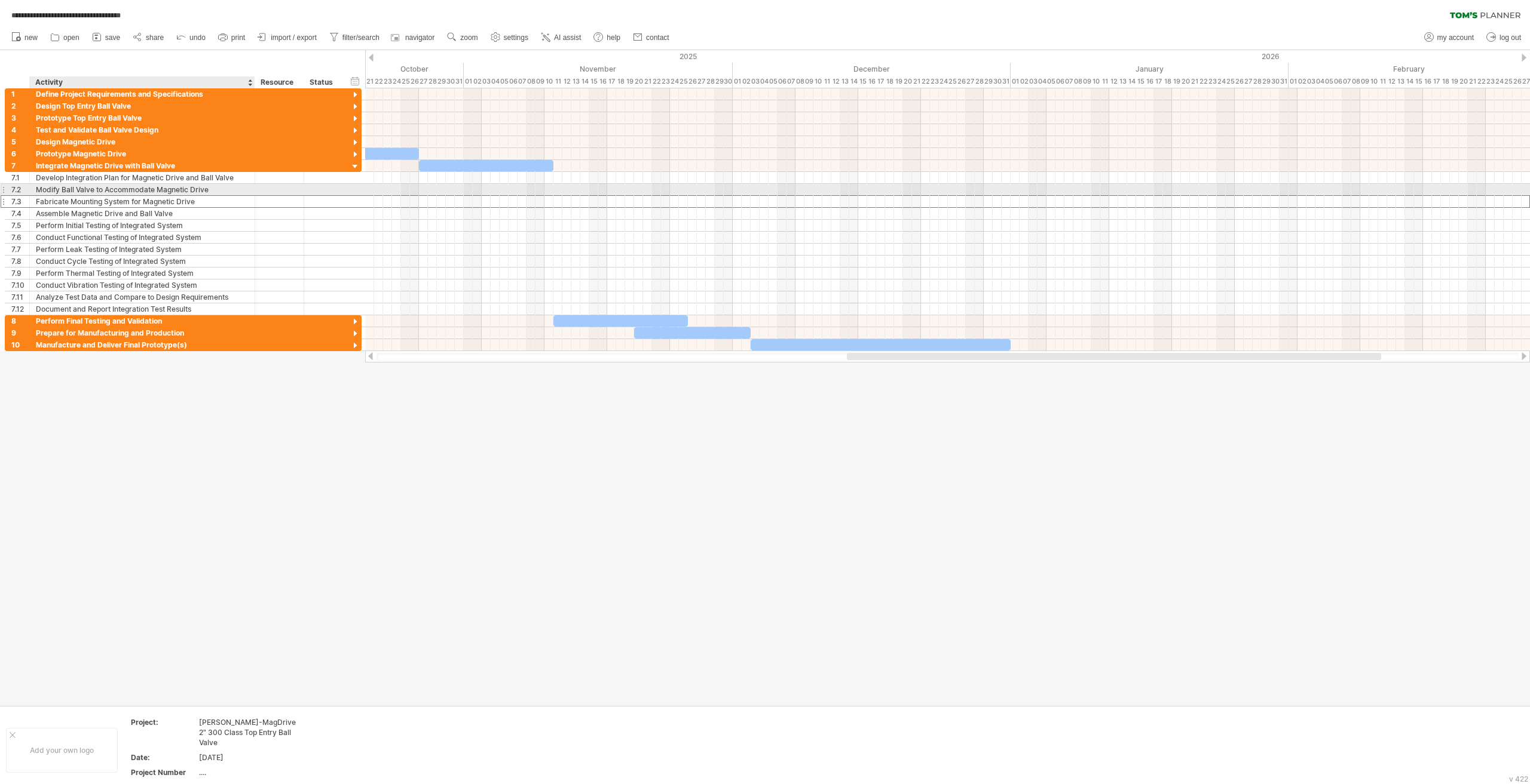
click at [111, 196] on div "Fabricate Mounting System for Magnetic Drive" at bounding box center [142, 201] width 213 height 11
click at [71, 188] on div "Modify Ball Valve to Accommodate Magnetic Drive" at bounding box center [142, 189] width 213 height 11
click at [71, 188] on input "**********" at bounding box center [142, 189] width 213 height 11
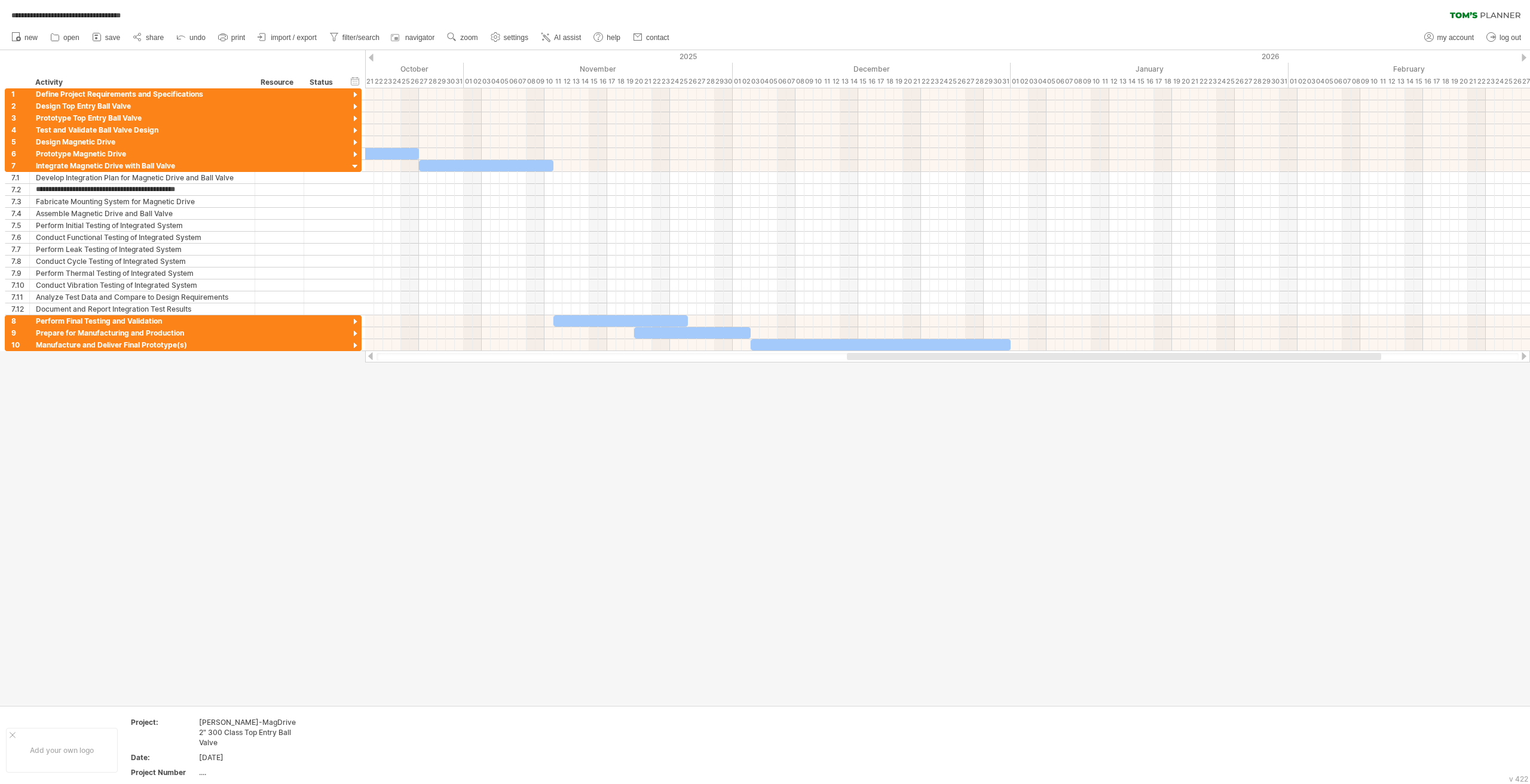
click at [686, 550] on div at bounding box center [765, 377] width 1530 height 656
